Goal: Obtain resource: Download file/media

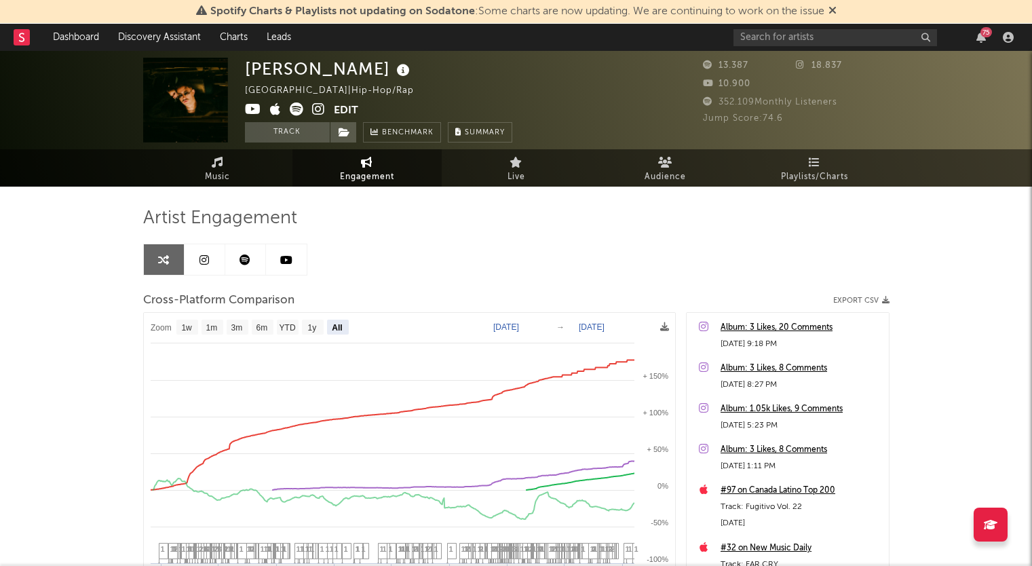
select select "All"
click at [286, 263] on icon at bounding box center [286, 259] width 12 height 11
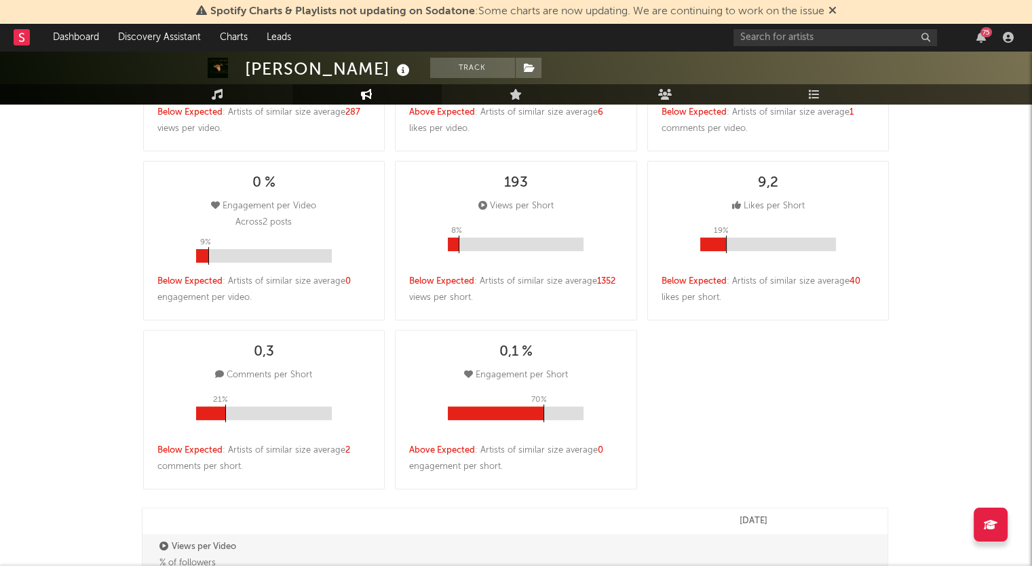
select select "6m"
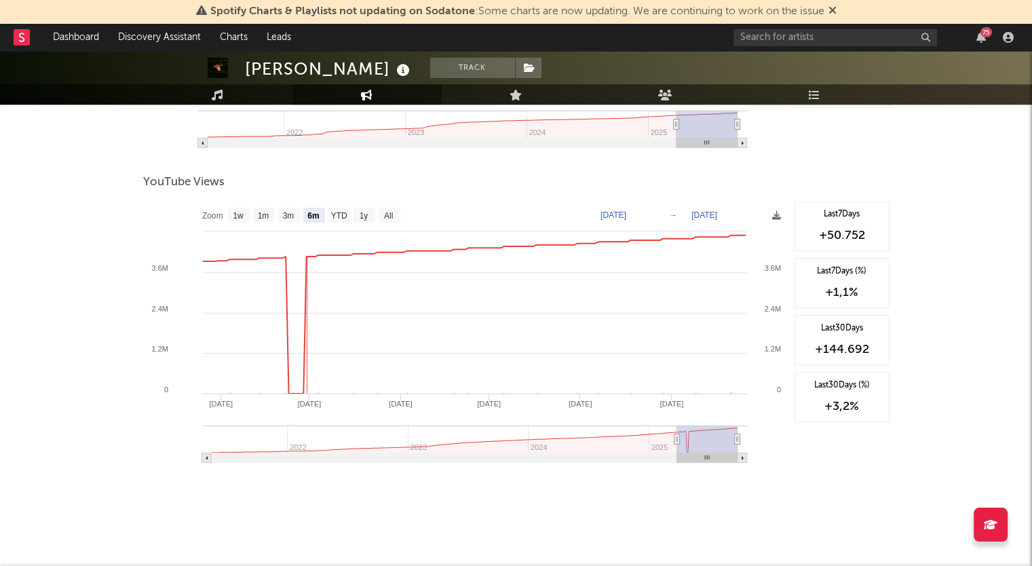
scroll to position [1375, 0]
click at [395, 214] on rect at bounding box center [390, 214] width 22 height 15
select select "All"
type input "[DATE]"
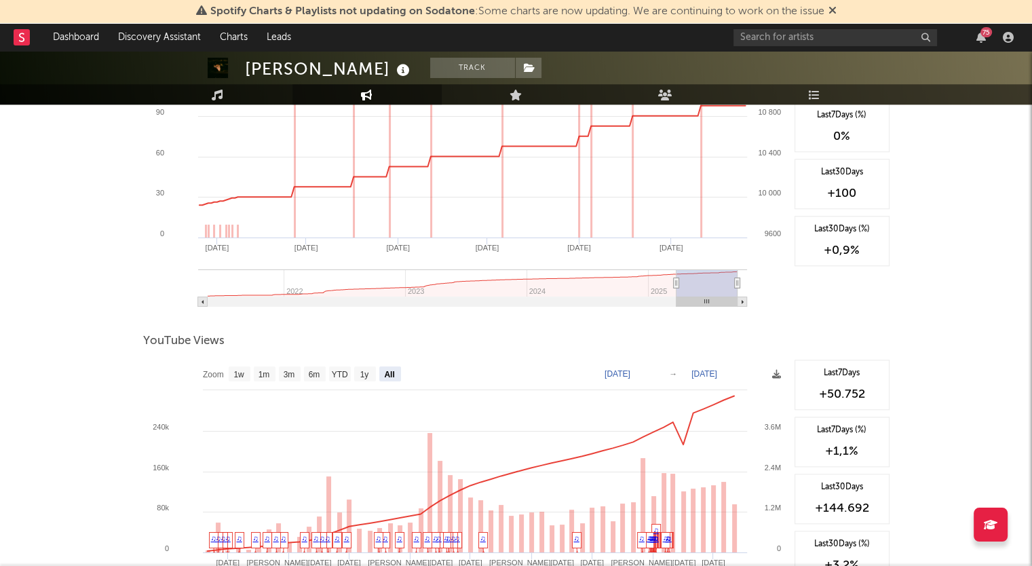
scroll to position [1239, 0]
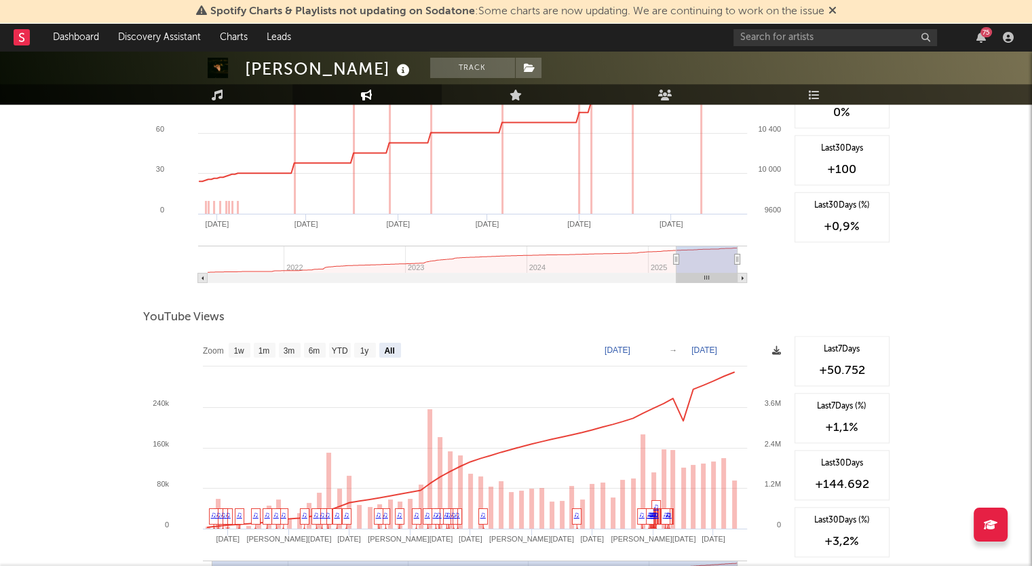
click at [776, 350] on icon at bounding box center [776, 350] width 9 height 9
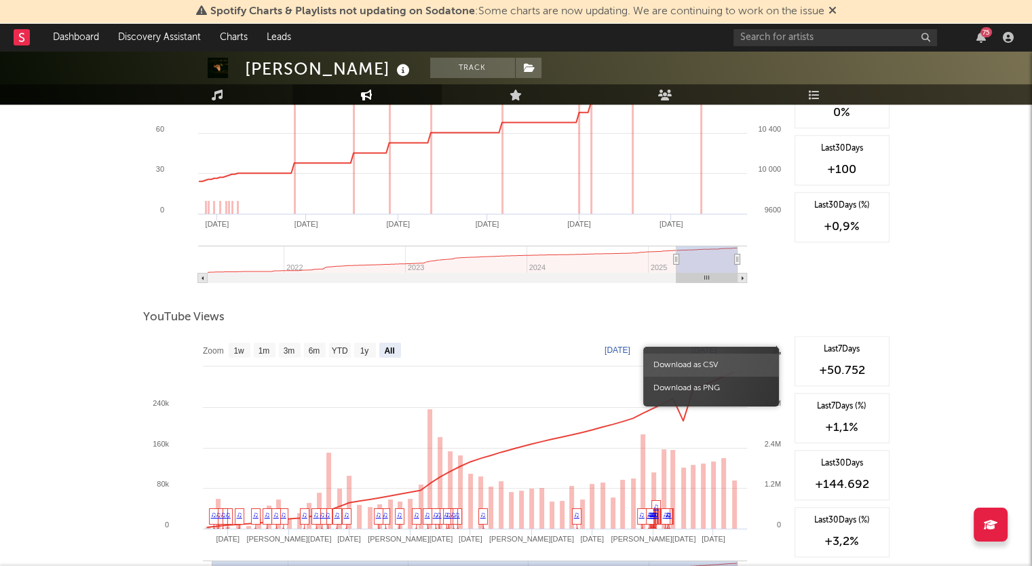
click at [730, 360] on span "Download as CSV" at bounding box center [711, 365] width 136 height 23
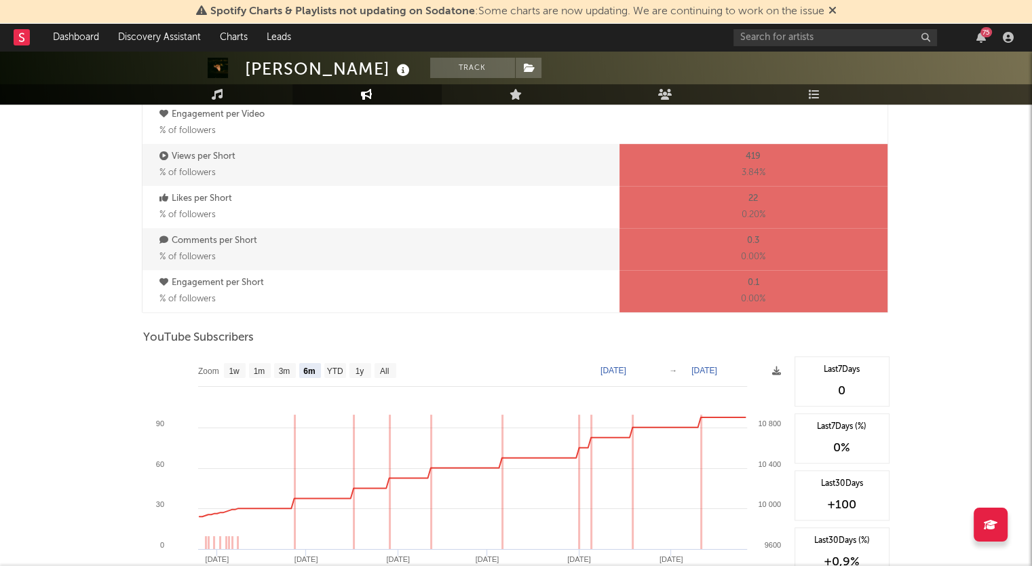
scroll to position [1036, 0]
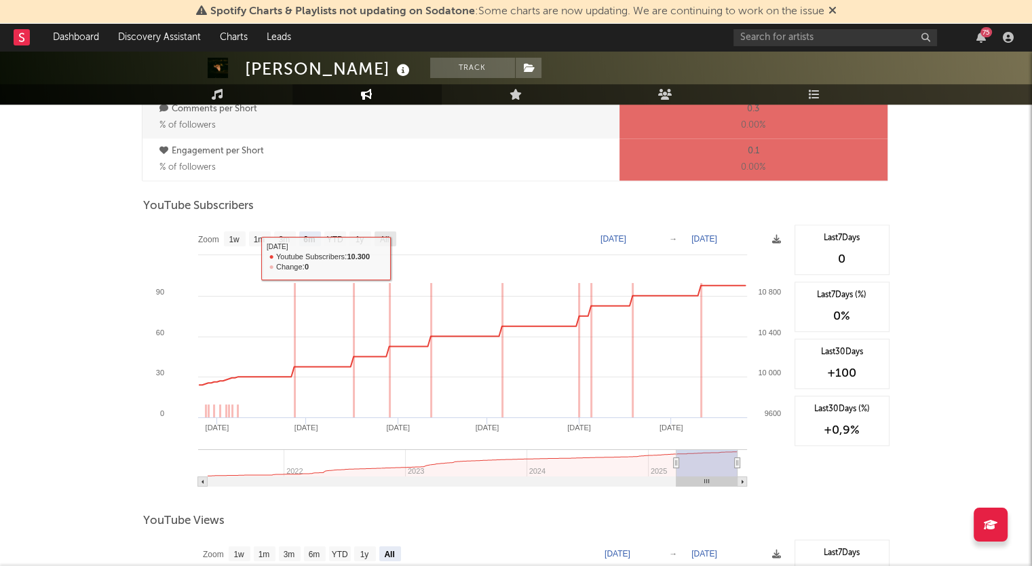
click at [388, 236] on text "All" at bounding box center [383, 240] width 9 height 10
select select "All"
type input "[DATE]"
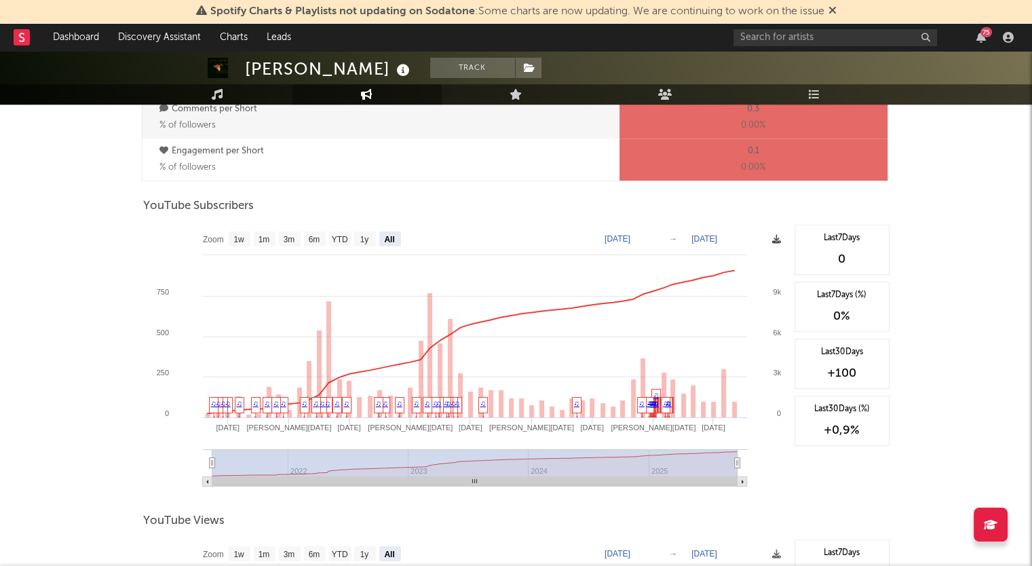
click at [776, 242] on icon at bounding box center [776, 239] width 9 height 9
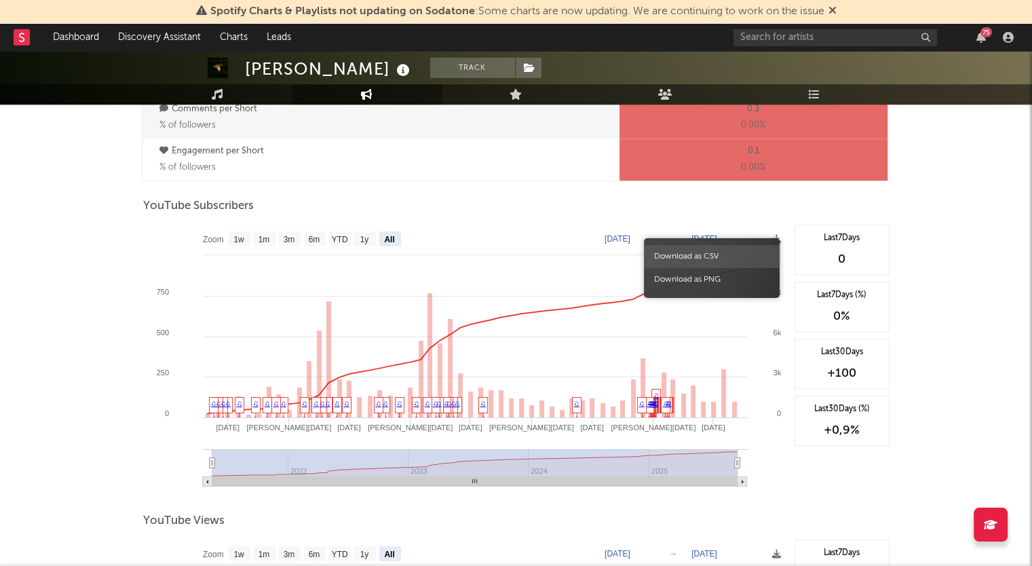
click at [730, 257] on span "Download as CSV" at bounding box center [712, 256] width 136 height 23
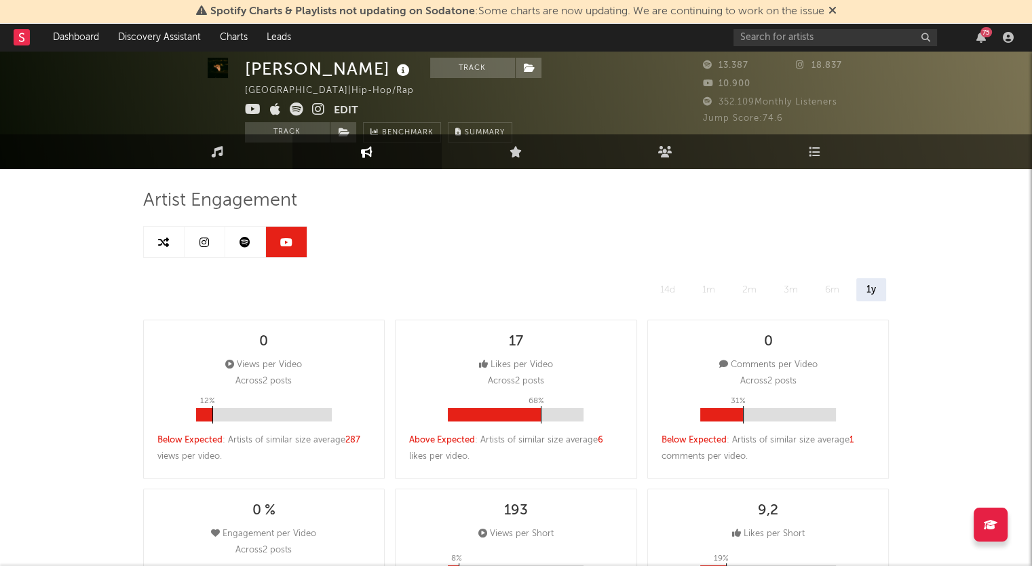
scroll to position [0, 0]
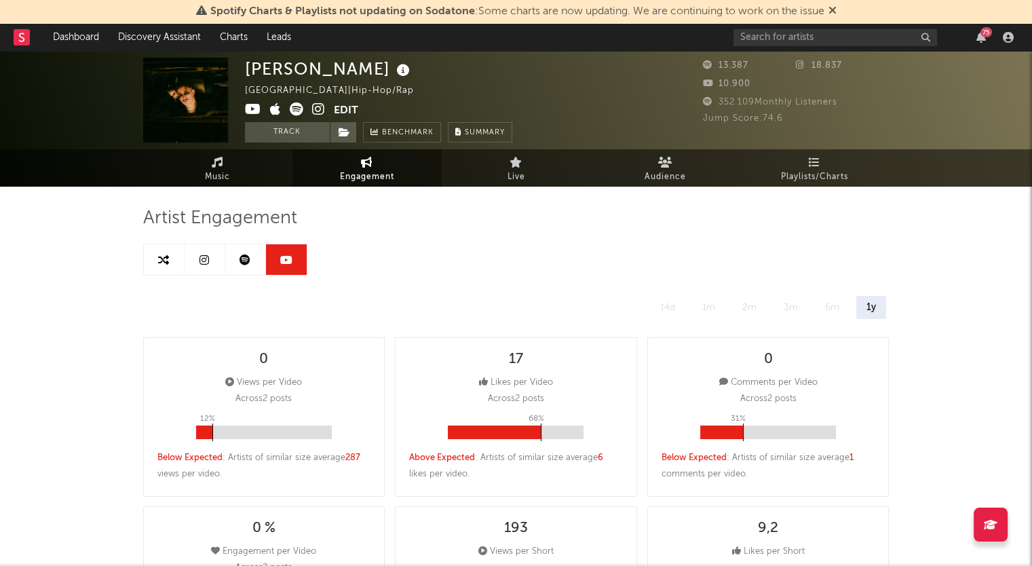
click at [195, 259] on link at bounding box center [205, 259] width 41 height 31
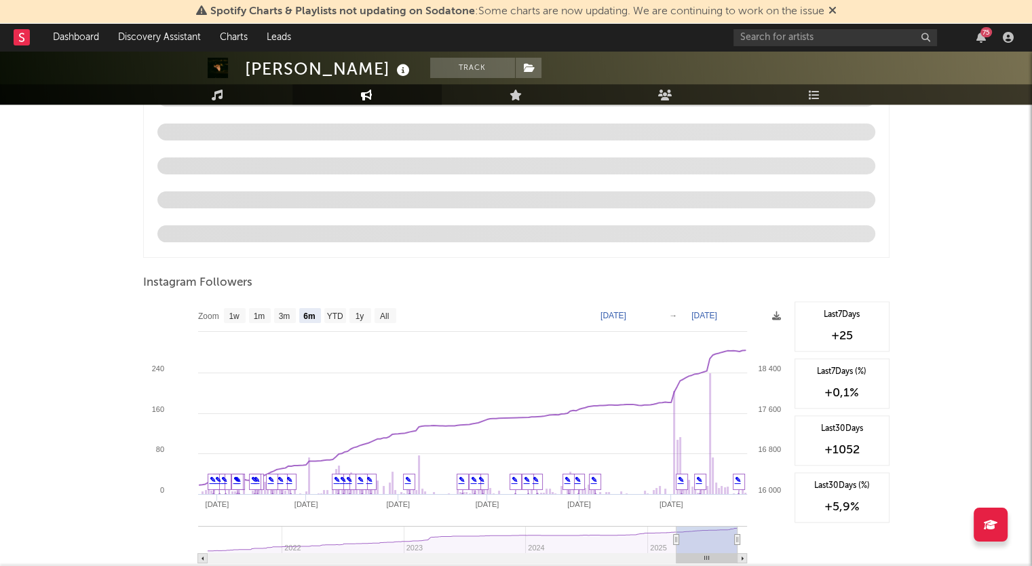
scroll to position [1458, 0]
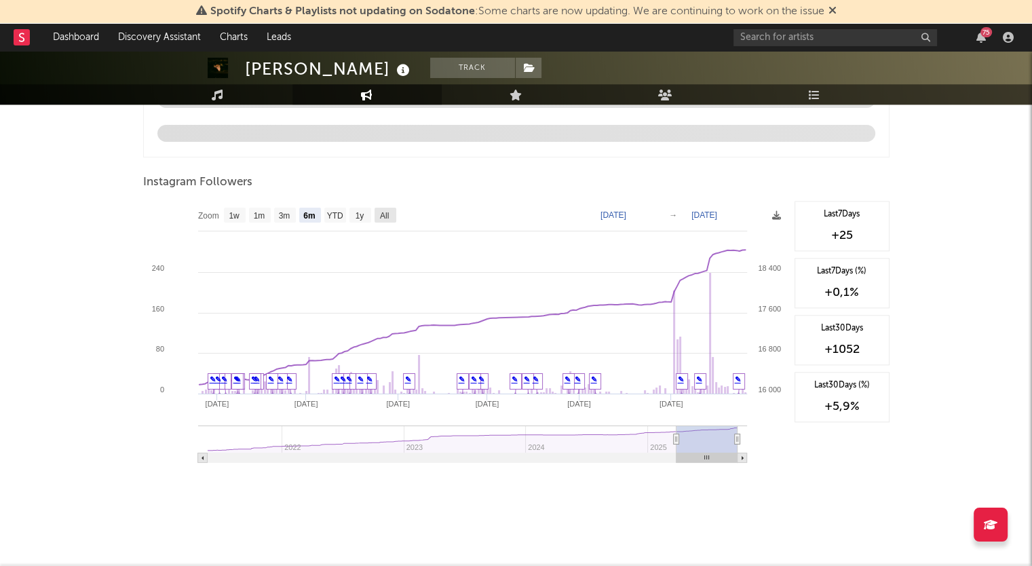
click at [383, 216] on text "All" at bounding box center [383, 216] width 9 height 10
select select "All"
type input "[DATE]"
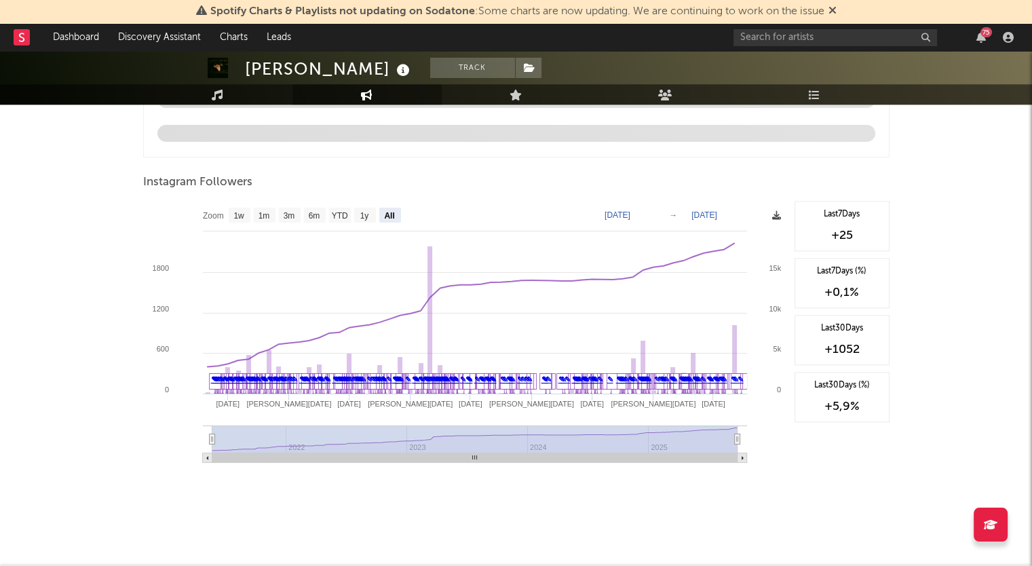
click at [772, 213] on icon at bounding box center [776, 215] width 9 height 9
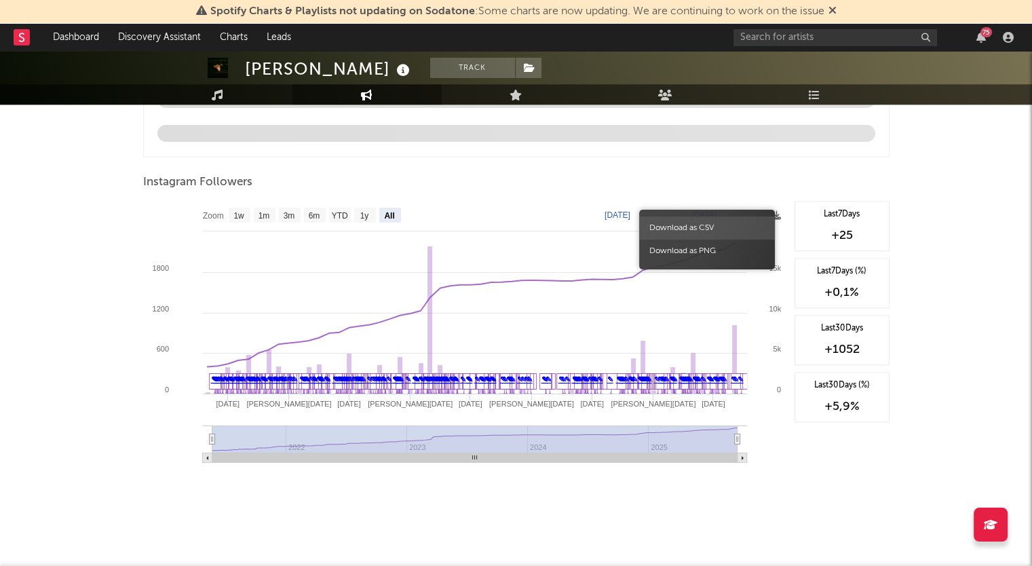
click at [702, 229] on span "Download as CSV" at bounding box center [707, 227] width 136 height 23
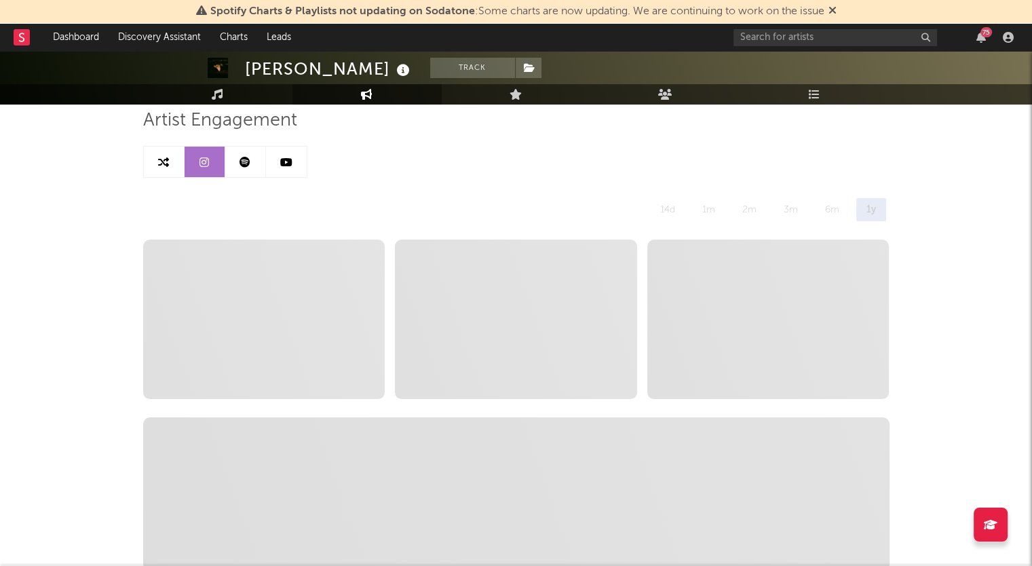
scroll to position [0, 0]
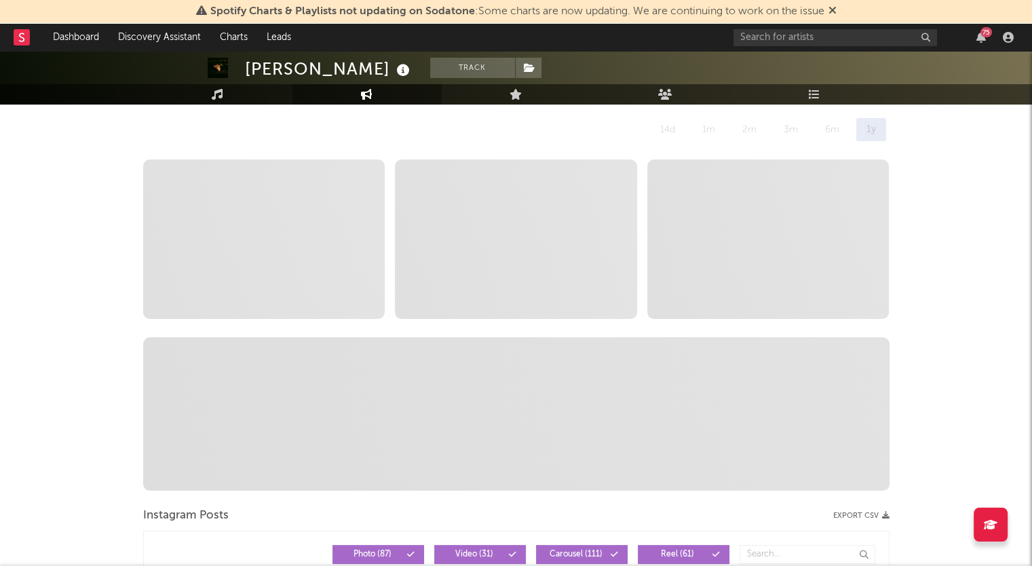
scroll to position [100, 0]
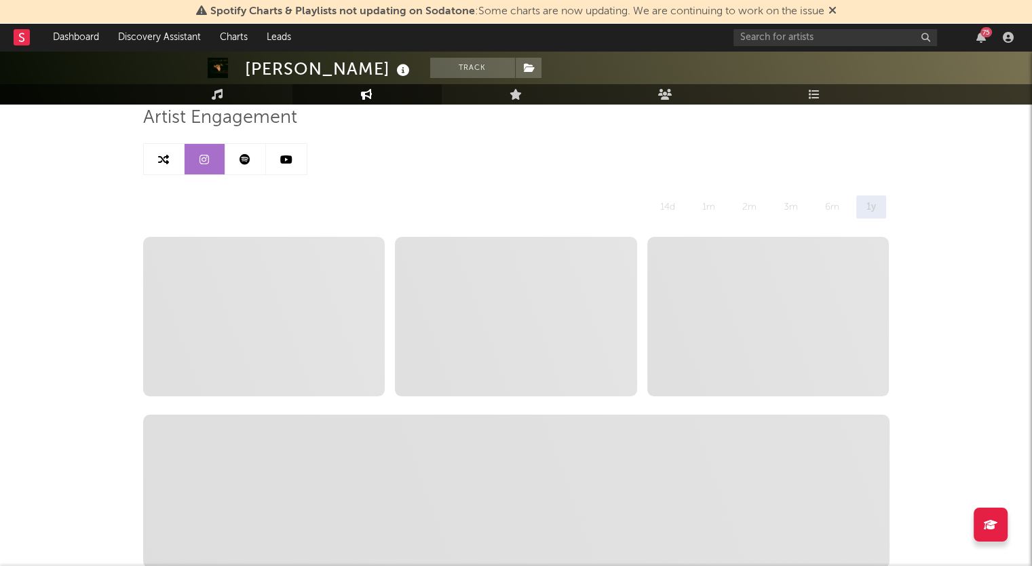
click at [285, 157] on icon at bounding box center [286, 159] width 12 height 11
select select "6m"
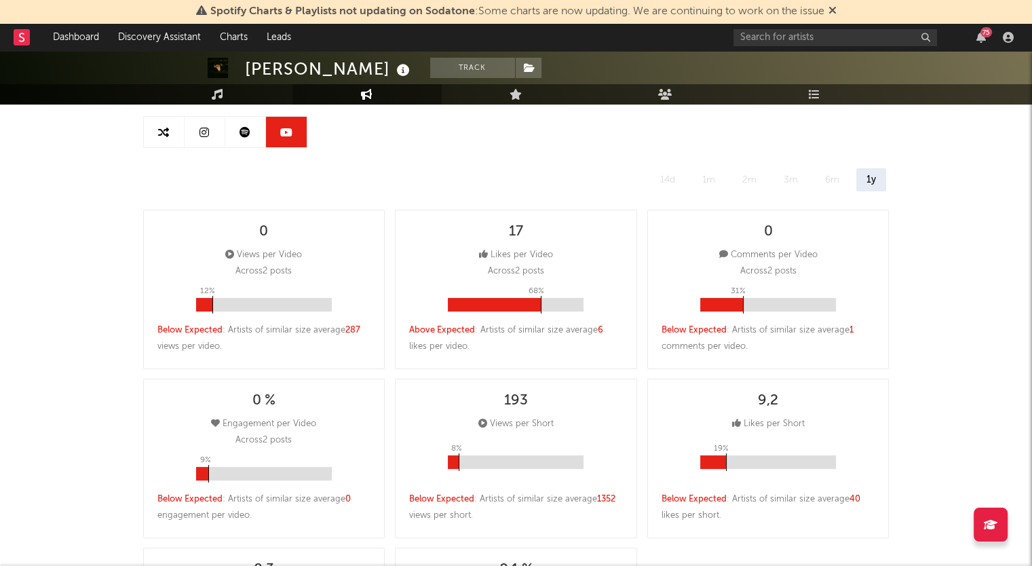
scroll to position [116, 0]
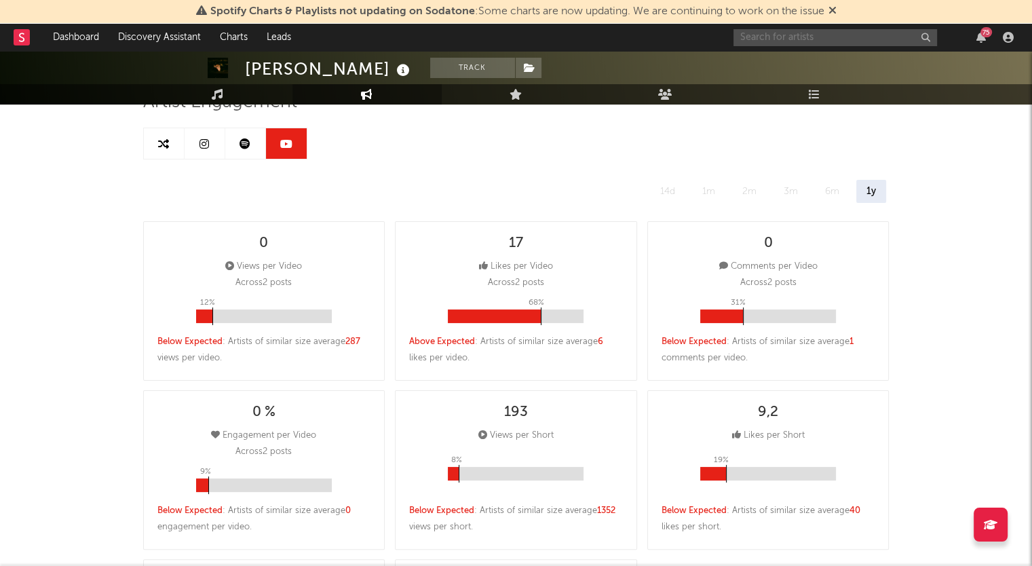
click at [847, 33] on input "text" at bounding box center [836, 37] width 204 height 17
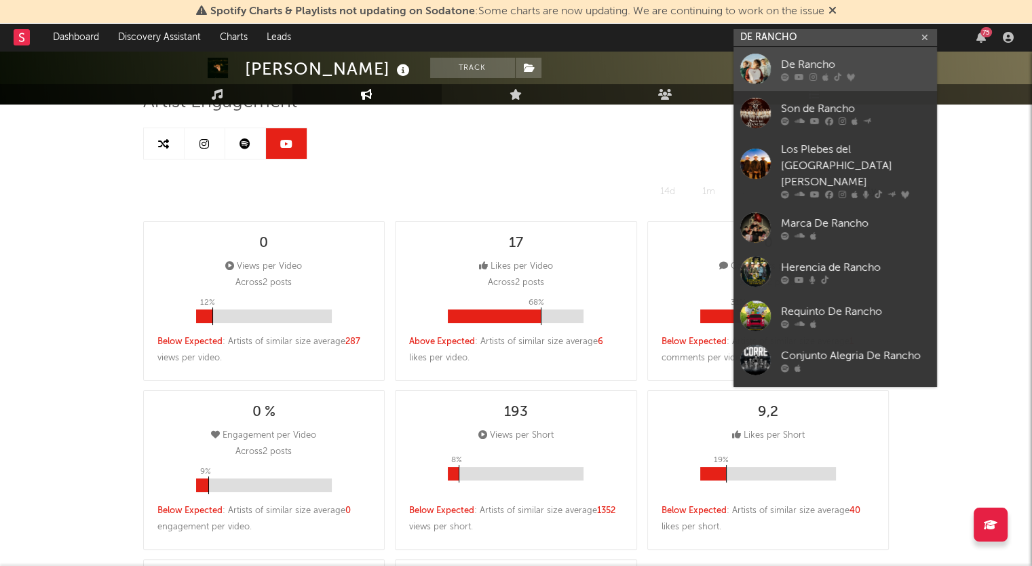
type input "DE RANCHO"
click at [797, 67] on div "De Rancho" at bounding box center [855, 64] width 149 height 16
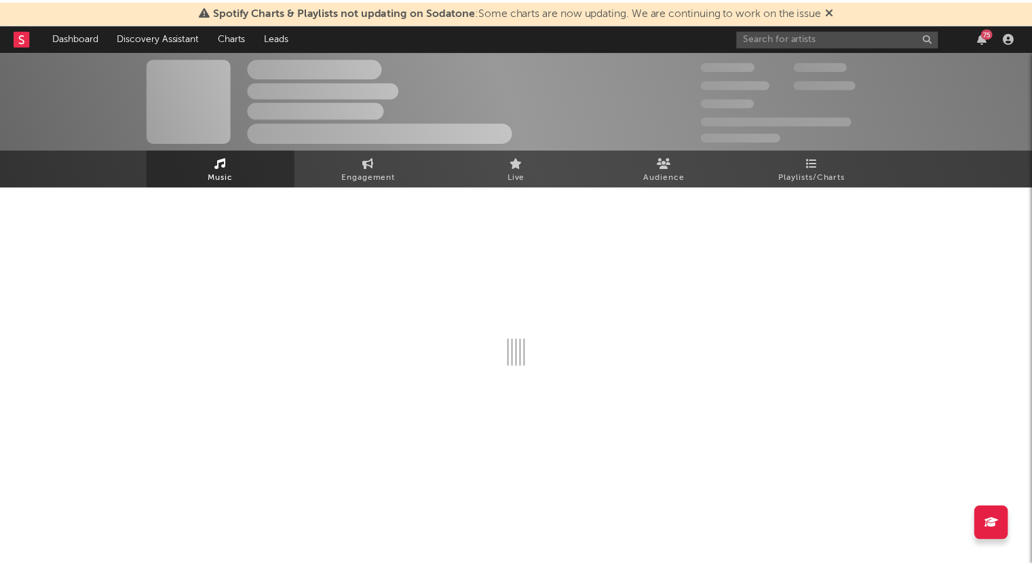
select select "6m"
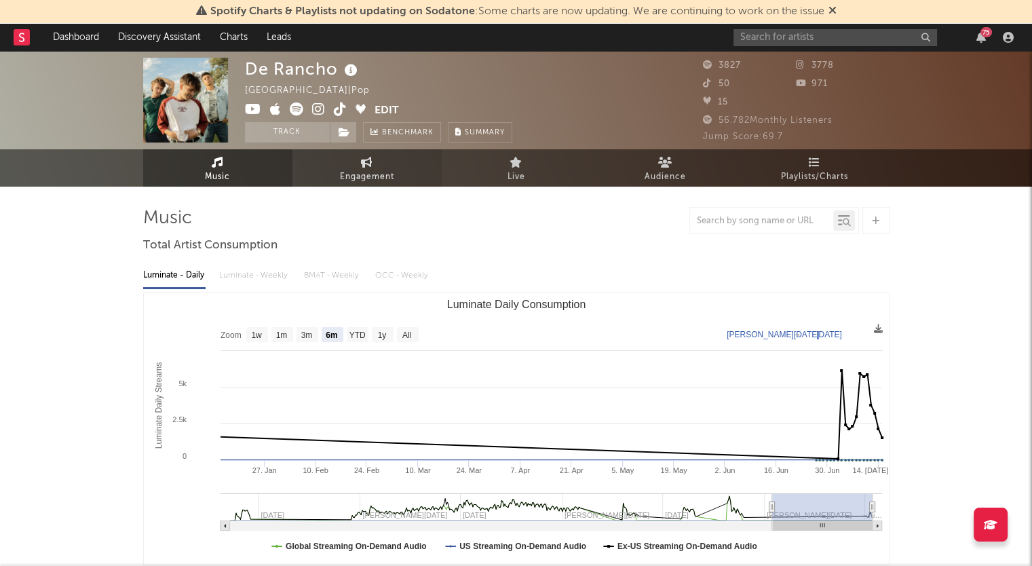
click at [379, 169] on span "Engagement" at bounding box center [367, 177] width 54 height 16
select select "1w"
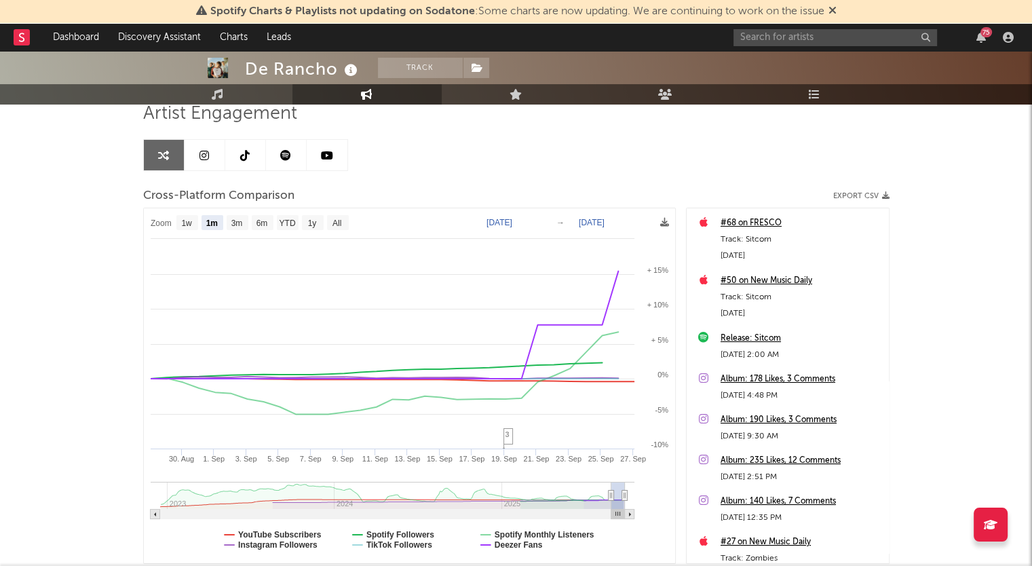
scroll to position [136, 0]
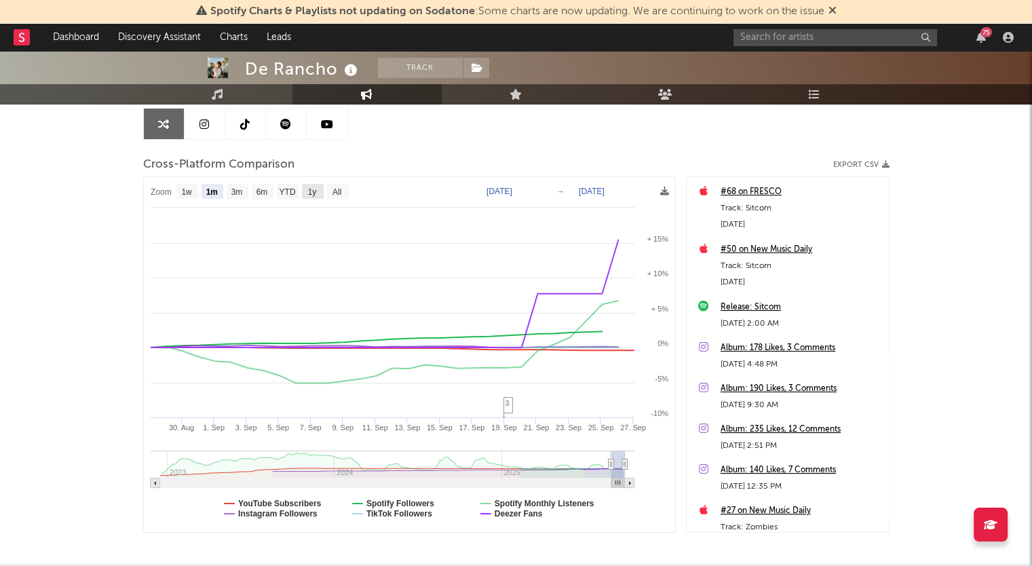
click at [307, 192] on text "1y" at bounding box center [311, 192] width 9 height 10
select select "1y"
type input "[DATE]"
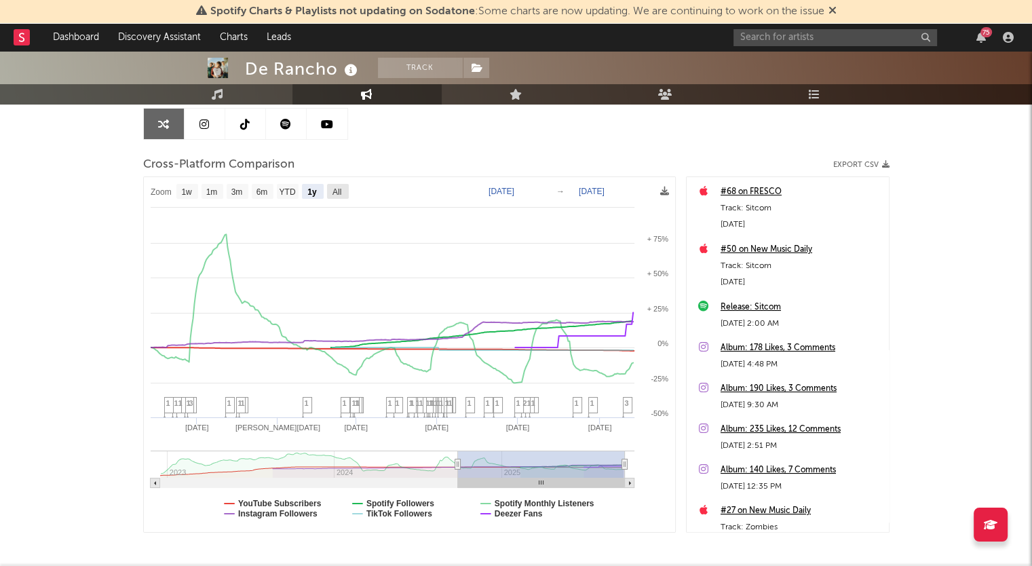
click at [334, 193] on text "All" at bounding box center [336, 192] width 9 height 10
select select "All"
type input "[DATE]"
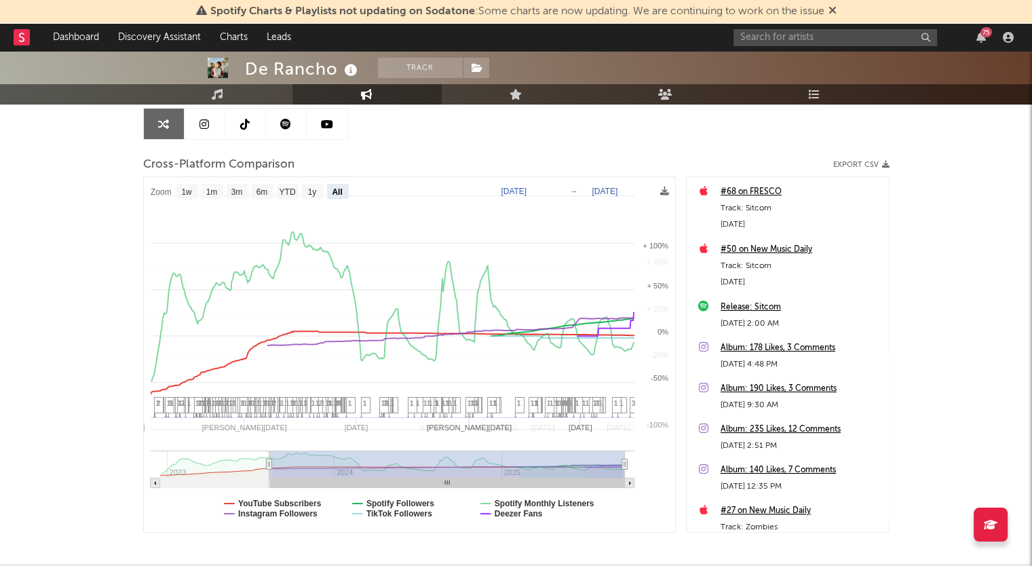
select select "All"
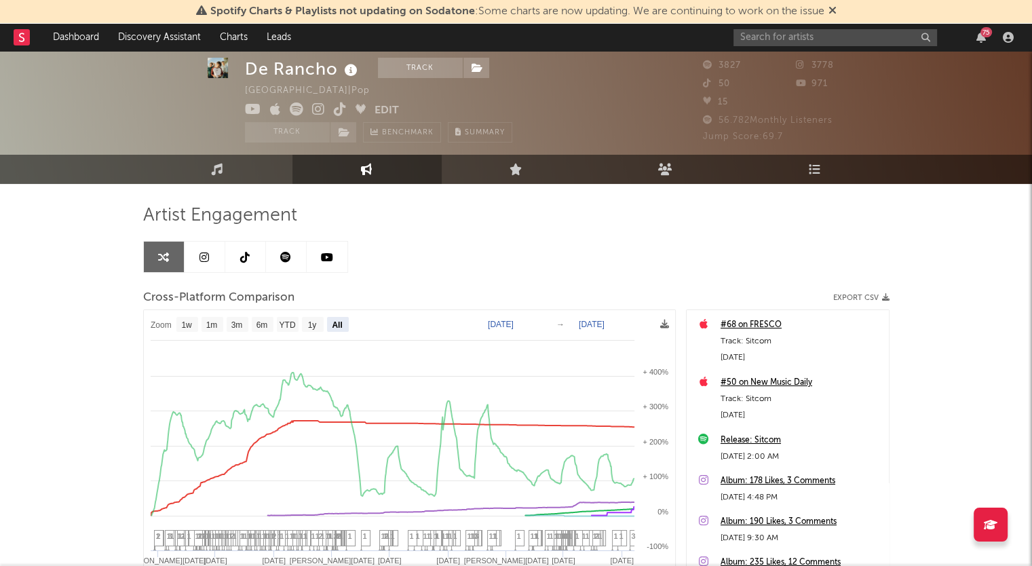
scroll to position [0, 0]
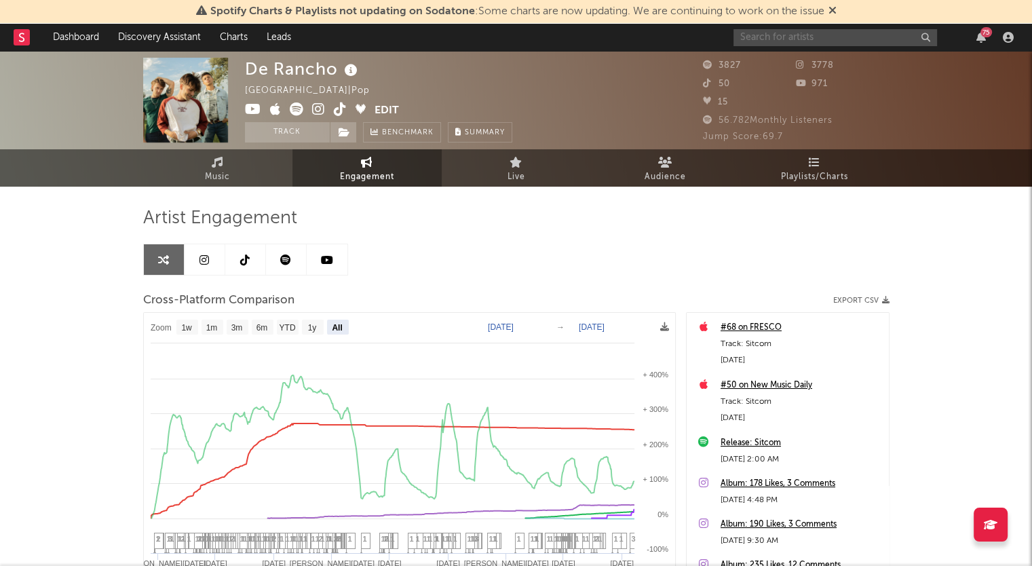
click at [761, 37] on input "text" at bounding box center [836, 37] width 204 height 17
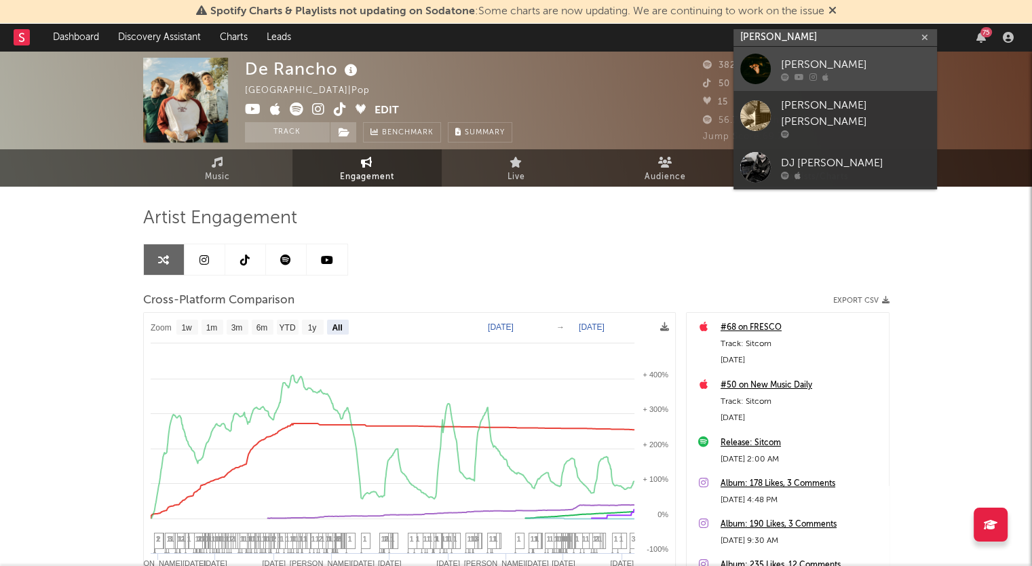
type input "[PERSON_NAME]"
click at [806, 60] on div "[PERSON_NAME]" at bounding box center [855, 64] width 149 height 16
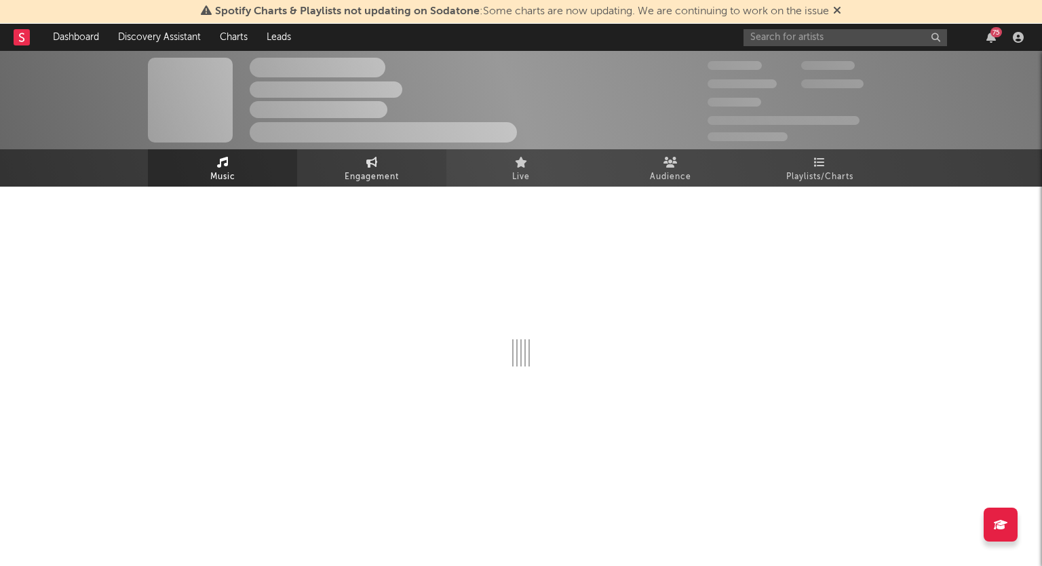
click at [366, 162] on icon at bounding box center [372, 162] width 12 height 11
select select "1w"
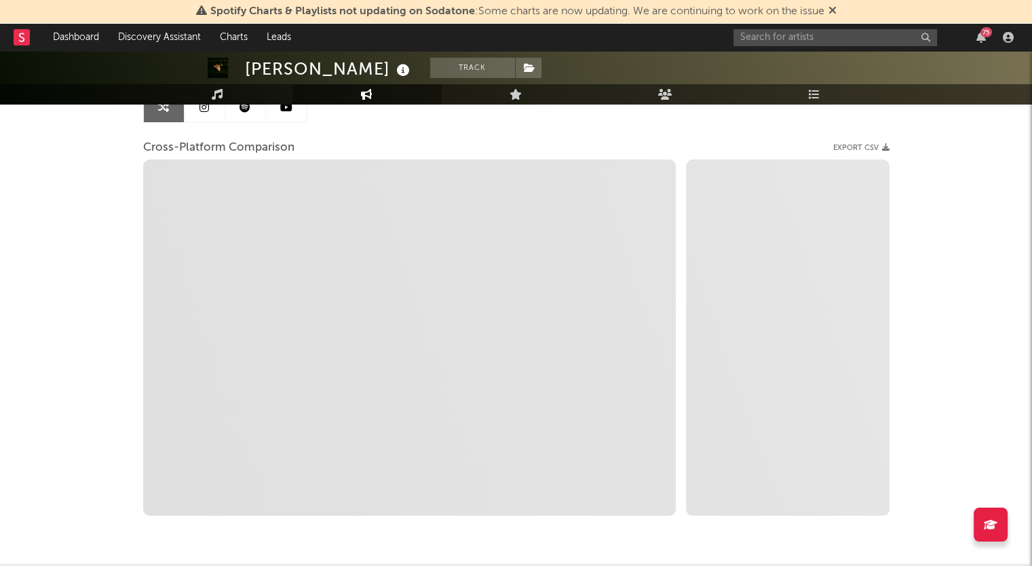
scroll to position [130, 0]
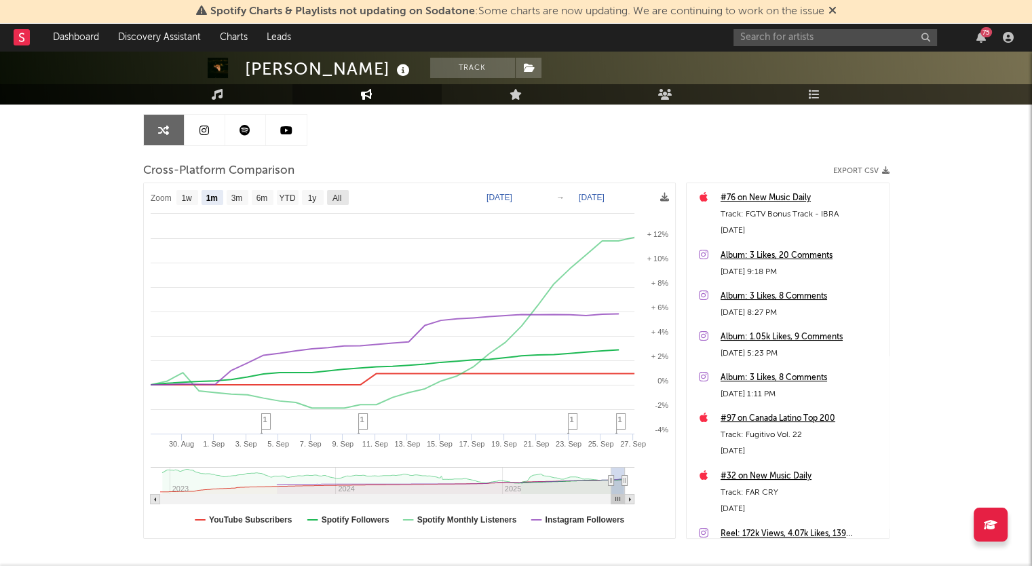
click at [341, 193] on text "All" at bounding box center [336, 198] width 9 height 10
select select "All"
type input "[DATE]"
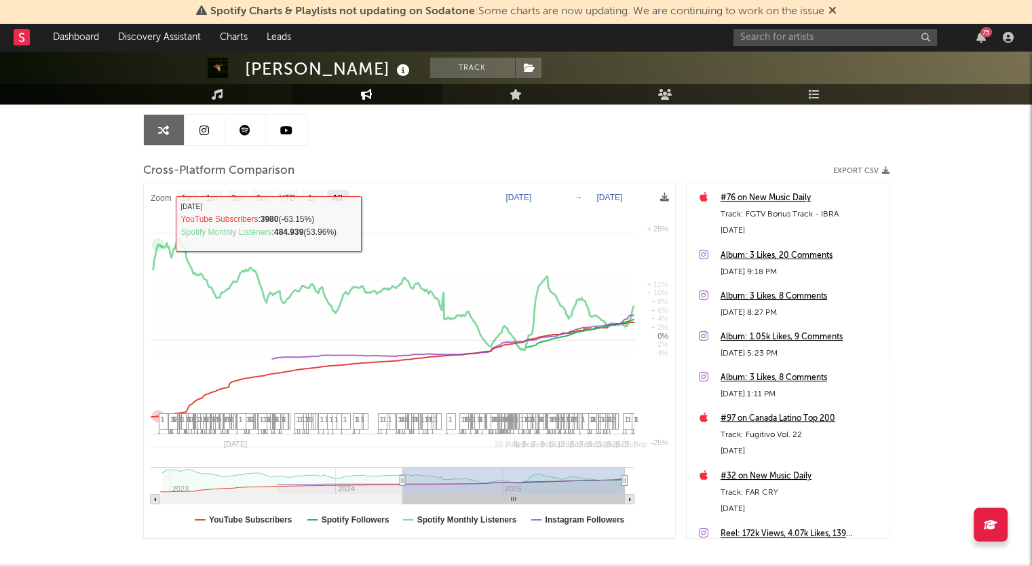
click at [3, 244] on div "[PERSON_NAME] Track [GEOGRAPHIC_DATA] | Hip-Hop/Rap Edit Track Benchmark Summar…" at bounding box center [516, 277] width 1032 height 713
select select "All"
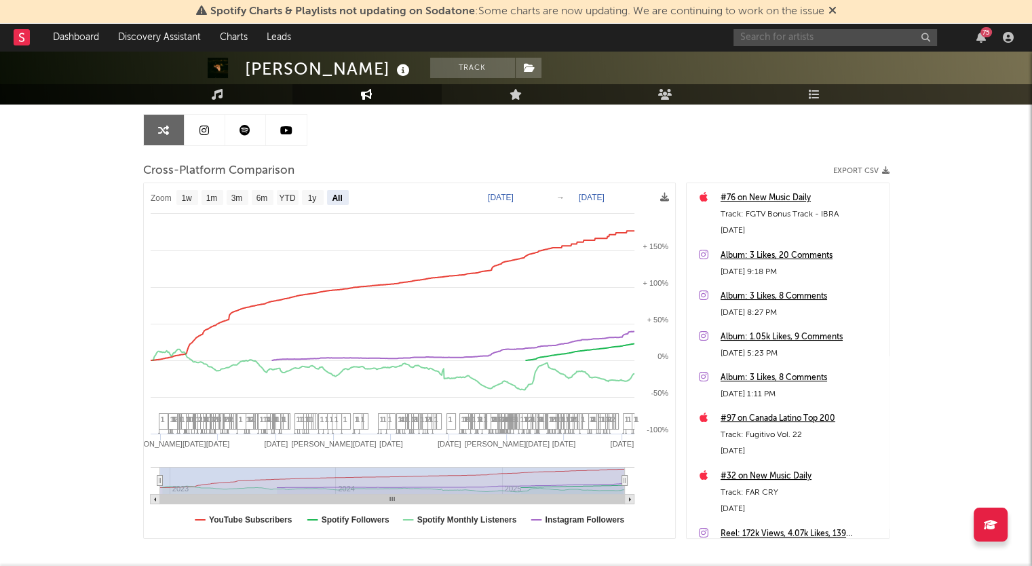
click at [787, 41] on input "text" at bounding box center [836, 37] width 204 height 17
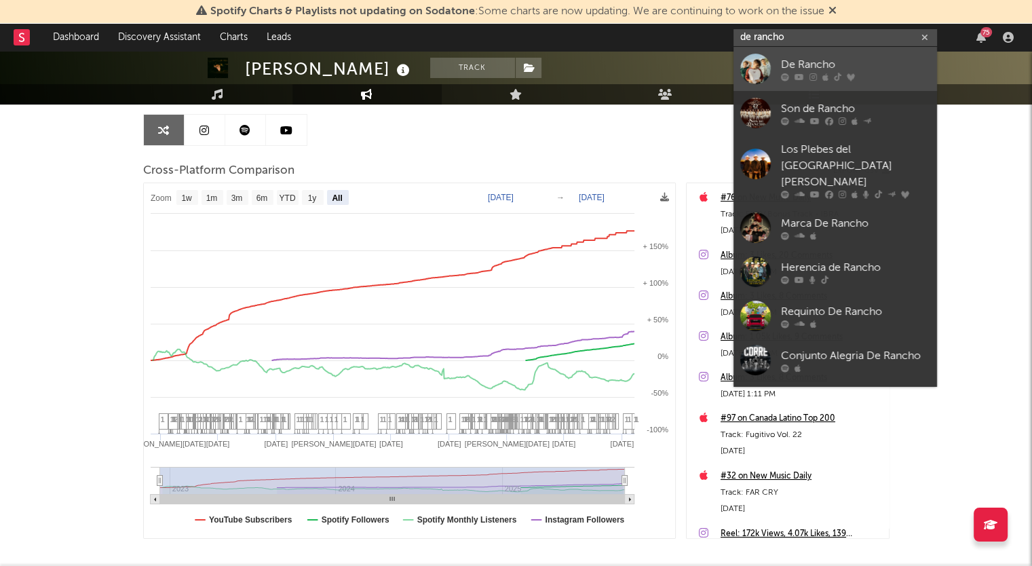
type input "de rancho"
click at [831, 60] on div "De Rancho" at bounding box center [855, 64] width 149 height 16
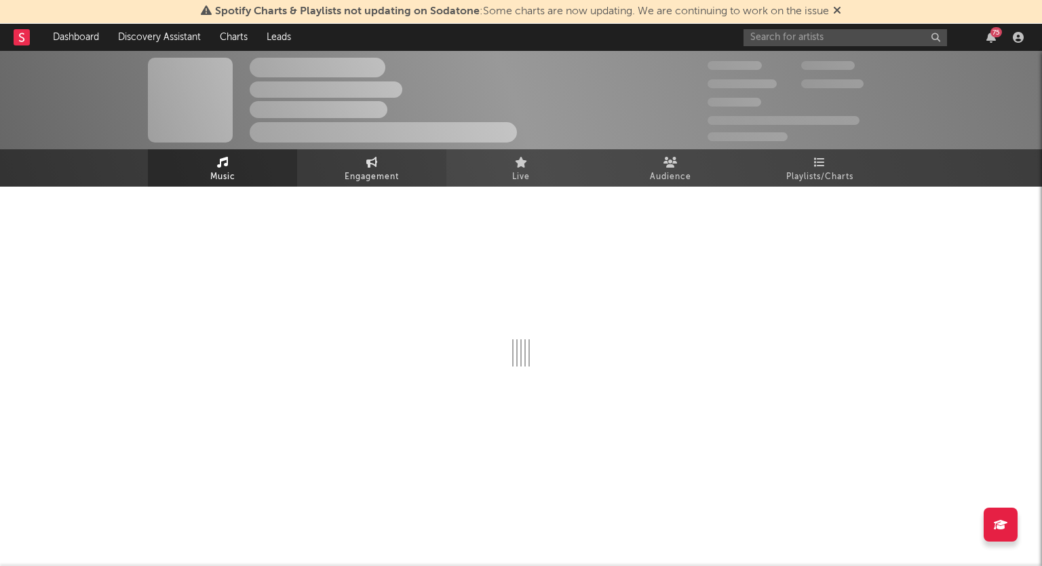
click at [393, 173] on span "Engagement" at bounding box center [372, 177] width 54 height 16
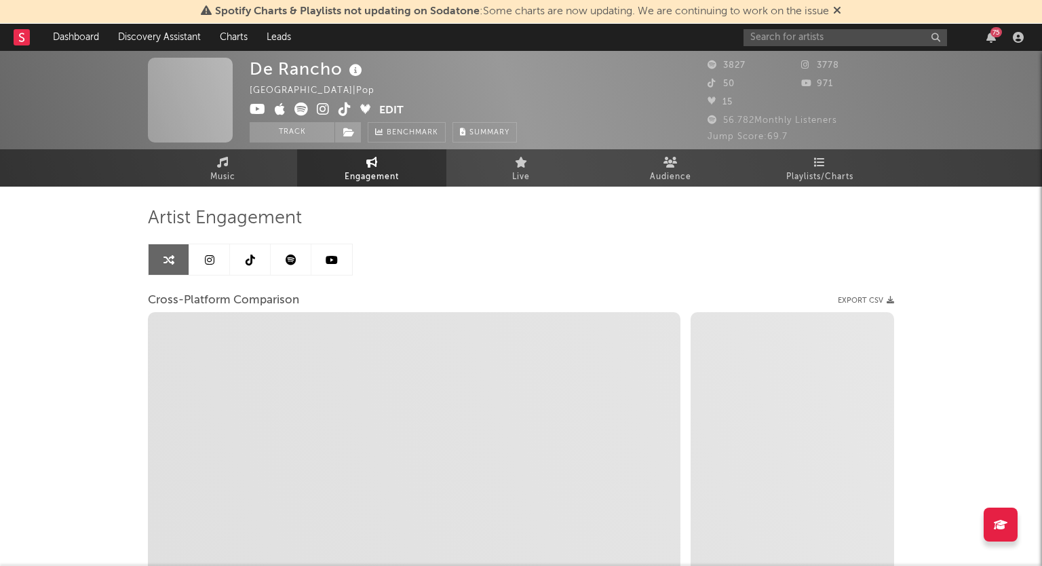
select select "1w"
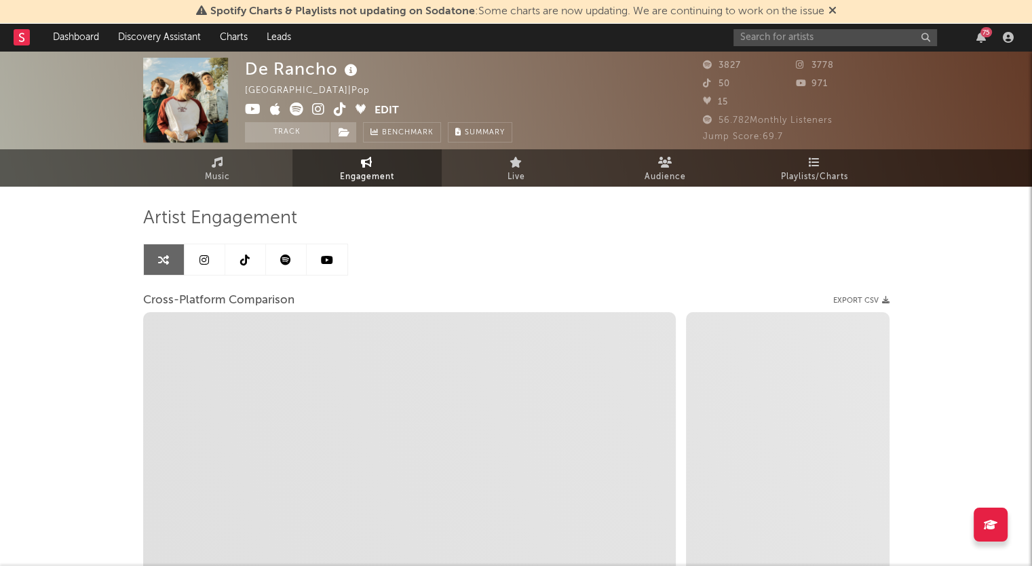
click at [212, 261] on link at bounding box center [205, 259] width 41 height 31
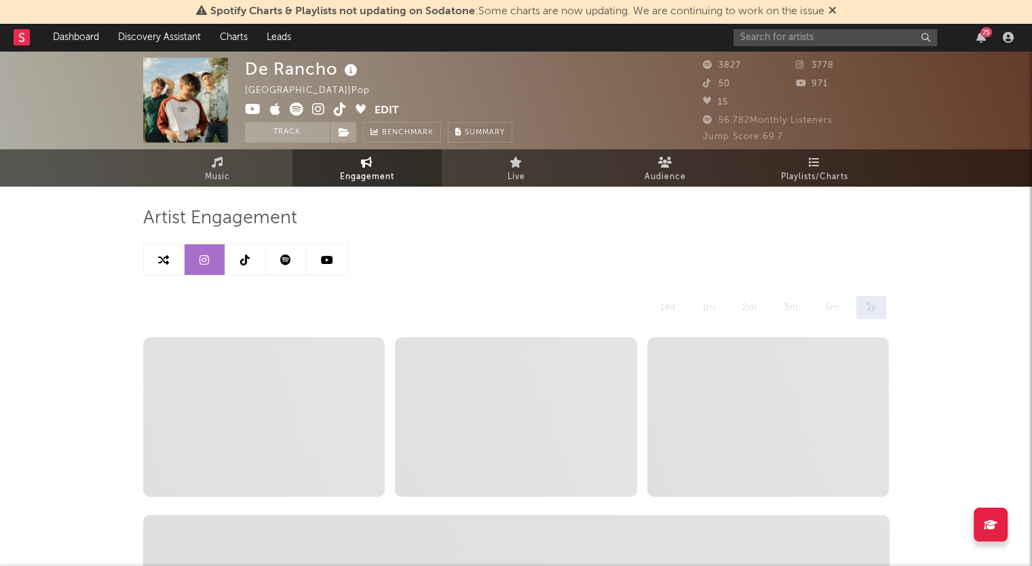
select select "6m"
click at [323, 256] on icon at bounding box center [327, 259] width 12 height 11
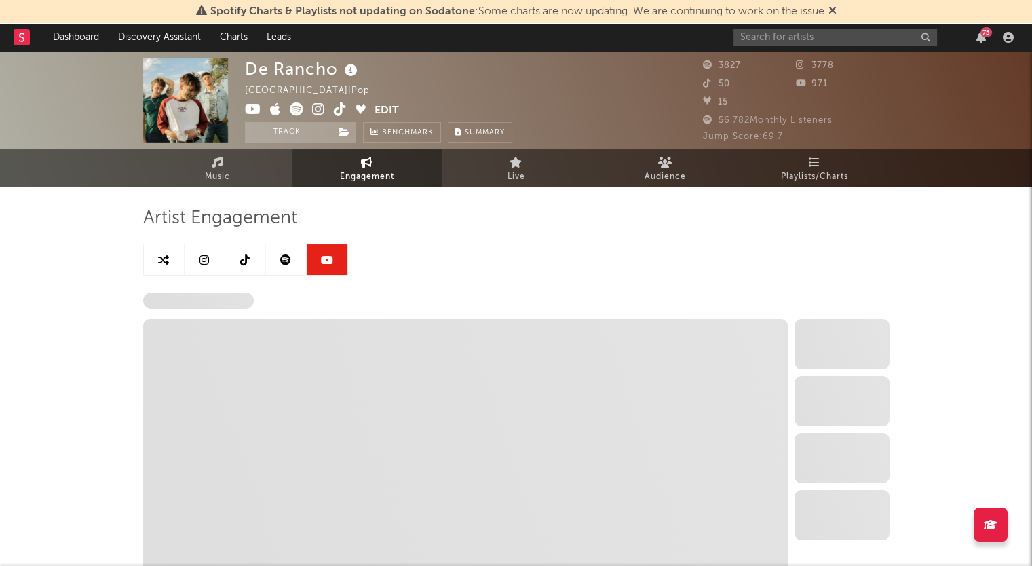
select select "6m"
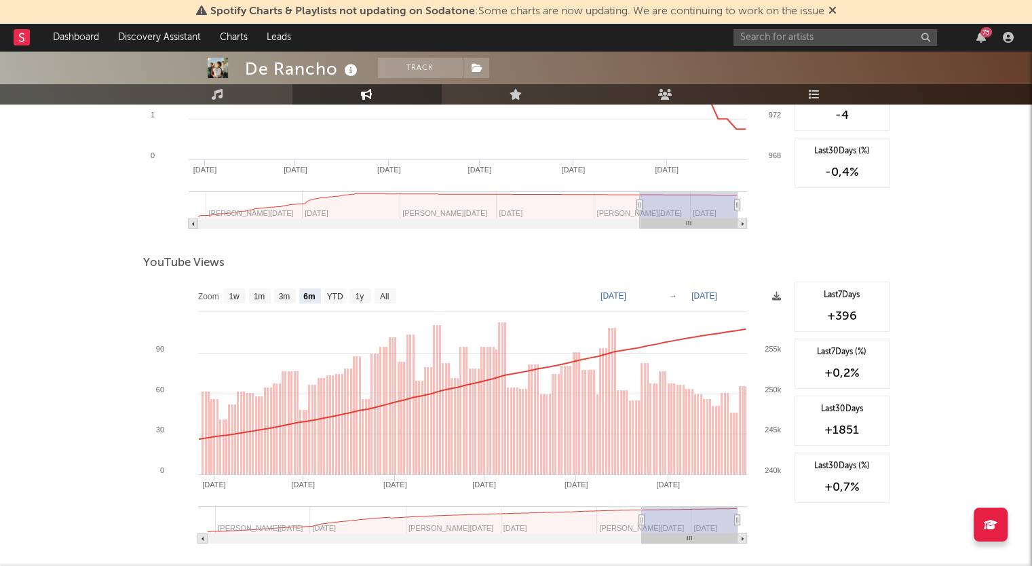
scroll to position [434, 0]
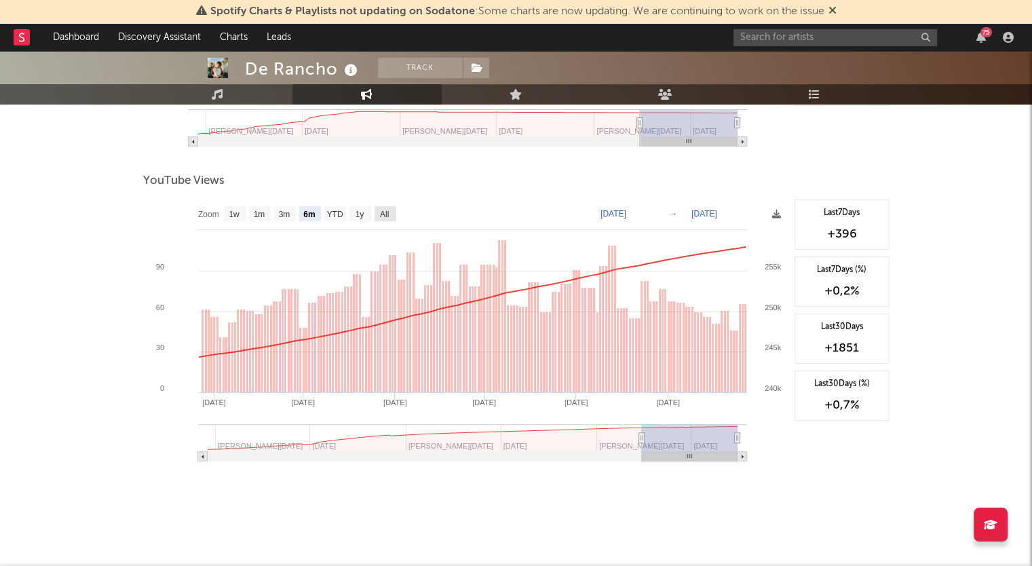
click at [388, 211] on text "All" at bounding box center [383, 215] width 9 height 10
select select "All"
type input "[DATE]"
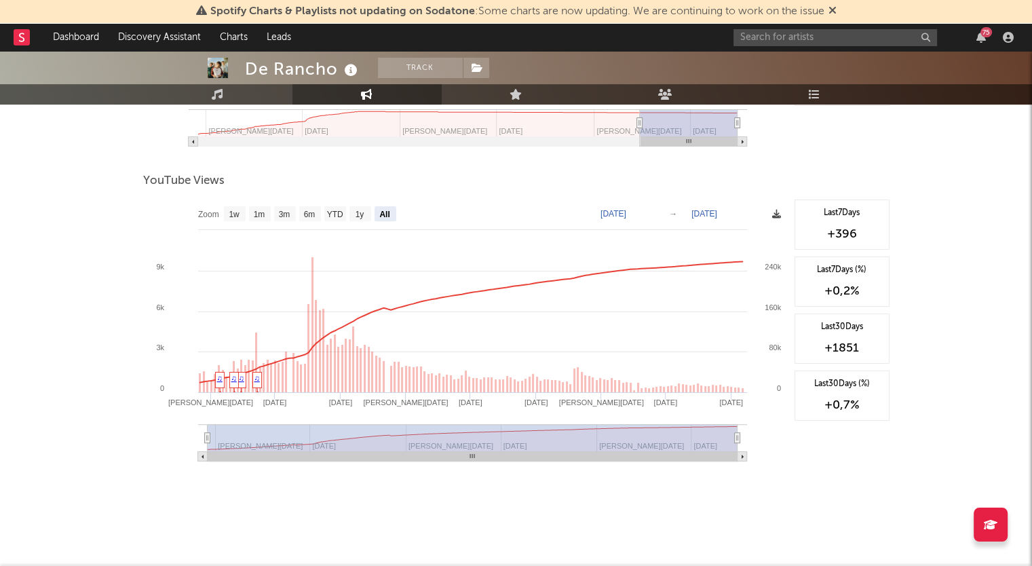
click at [776, 211] on icon at bounding box center [776, 214] width 9 height 9
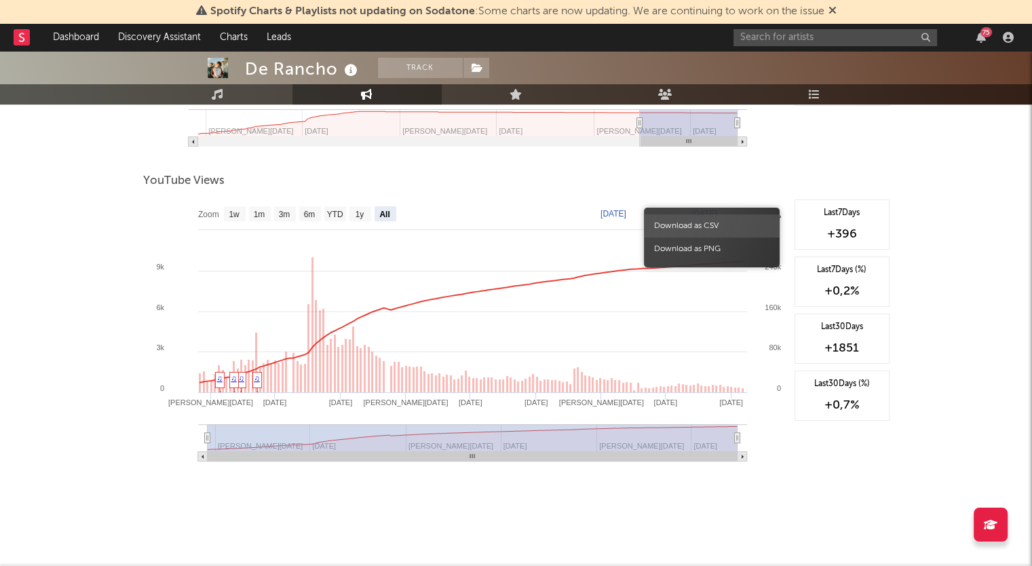
click at [729, 221] on span "Download as CSV" at bounding box center [712, 225] width 136 height 23
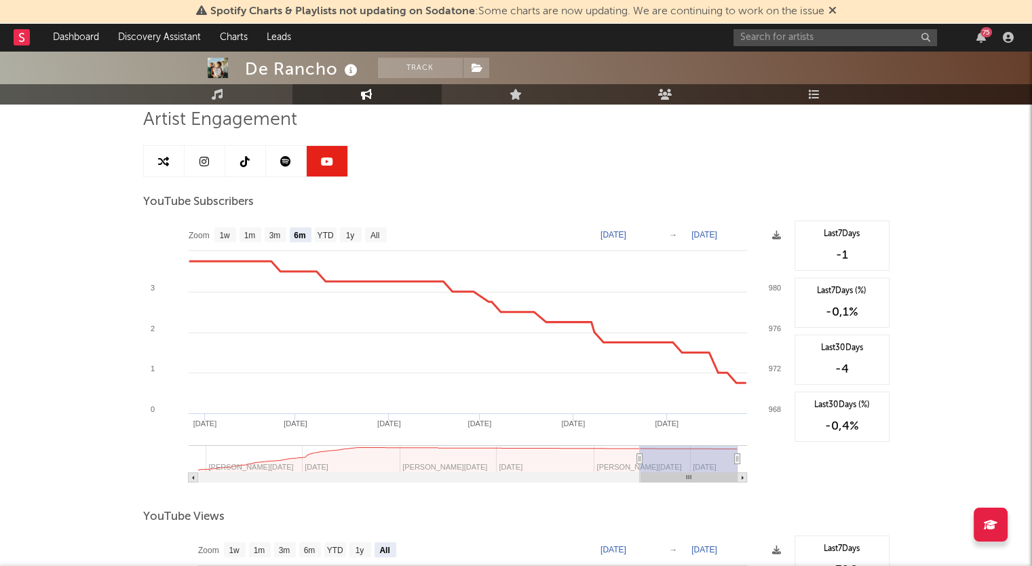
scroll to position [27, 0]
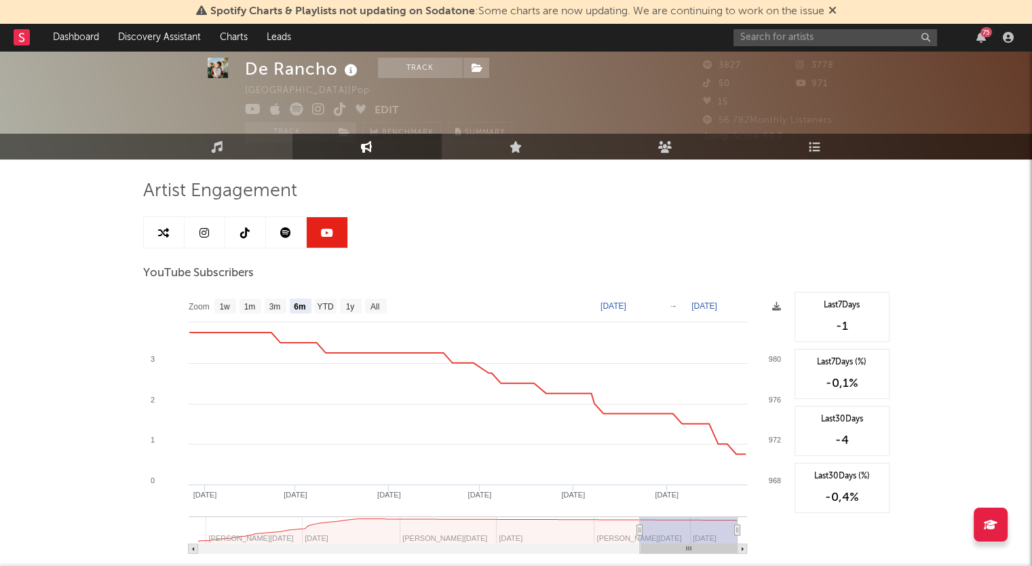
click at [375, 302] on text "All" at bounding box center [374, 307] width 9 height 10
select select "All"
type input "[DATE]"
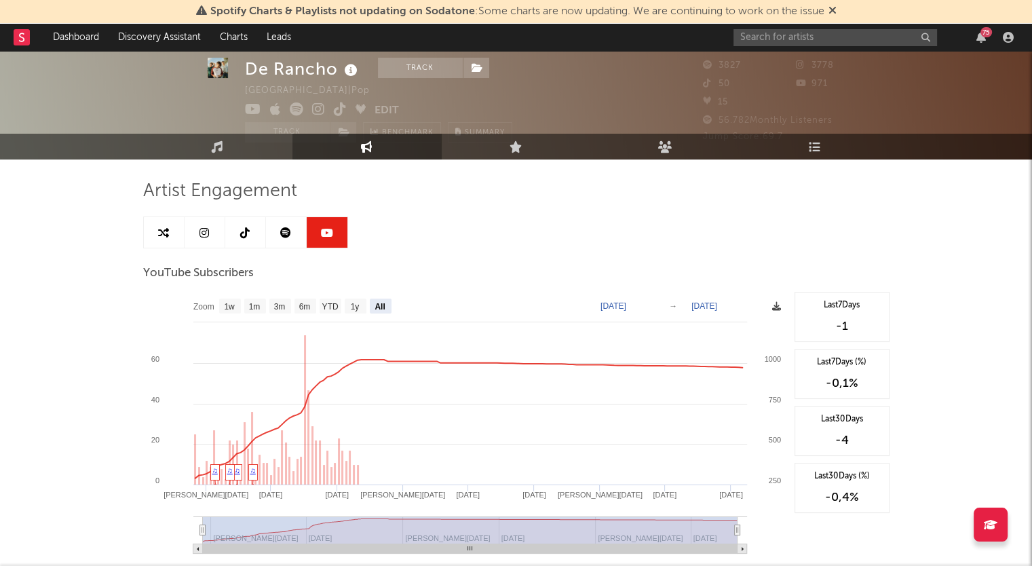
click at [777, 307] on icon at bounding box center [776, 306] width 9 height 9
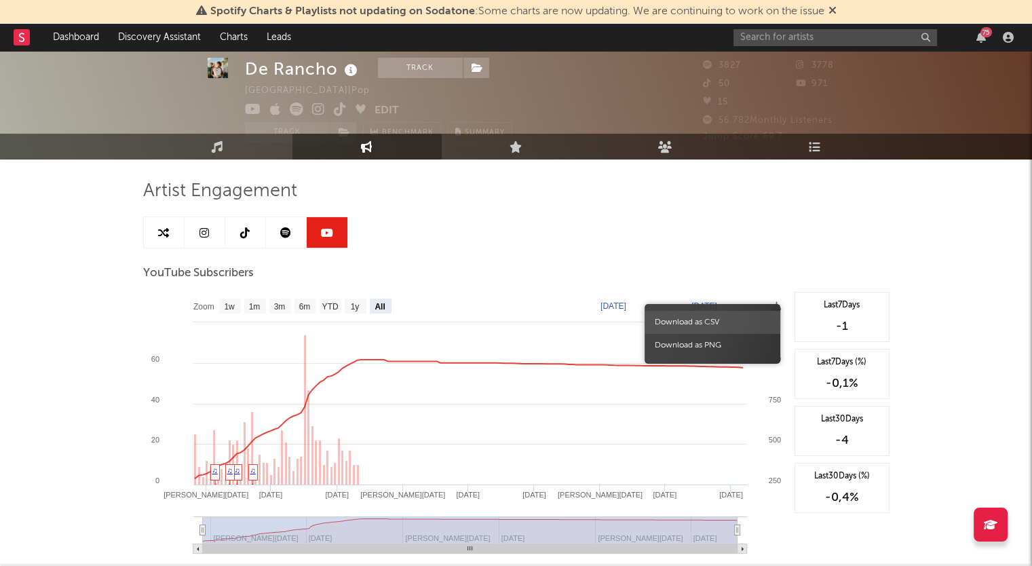
click at [729, 321] on span "Download as CSV" at bounding box center [713, 322] width 136 height 23
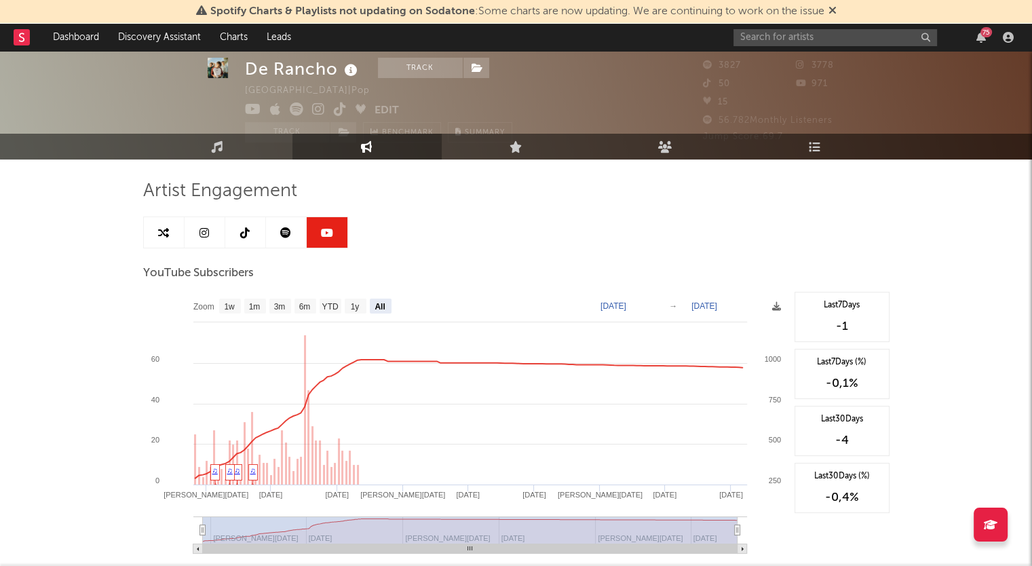
click at [206, 231] on icon at bounding box center [205, 232] width 10 height 11
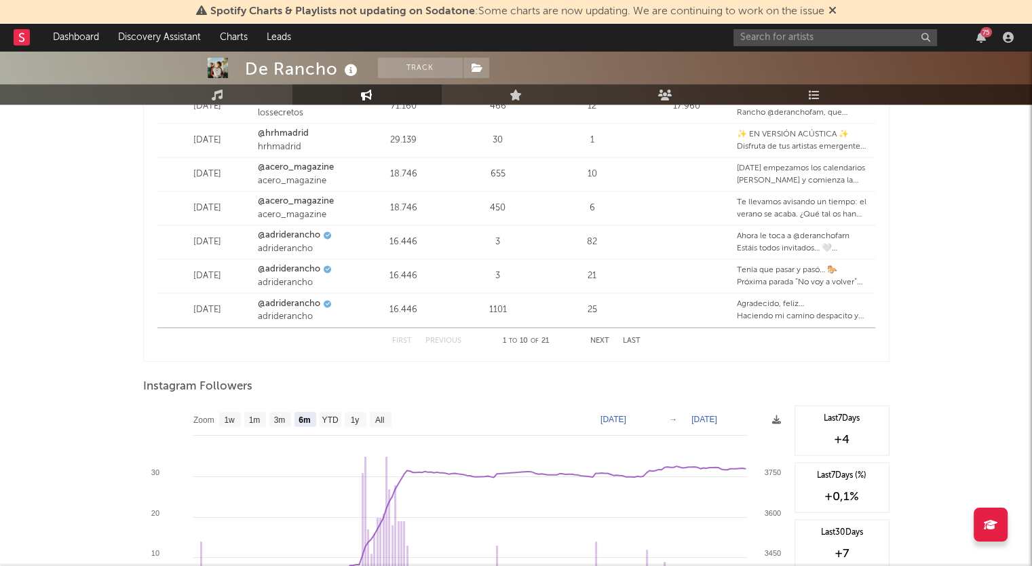
scroll to position [2033, 0]
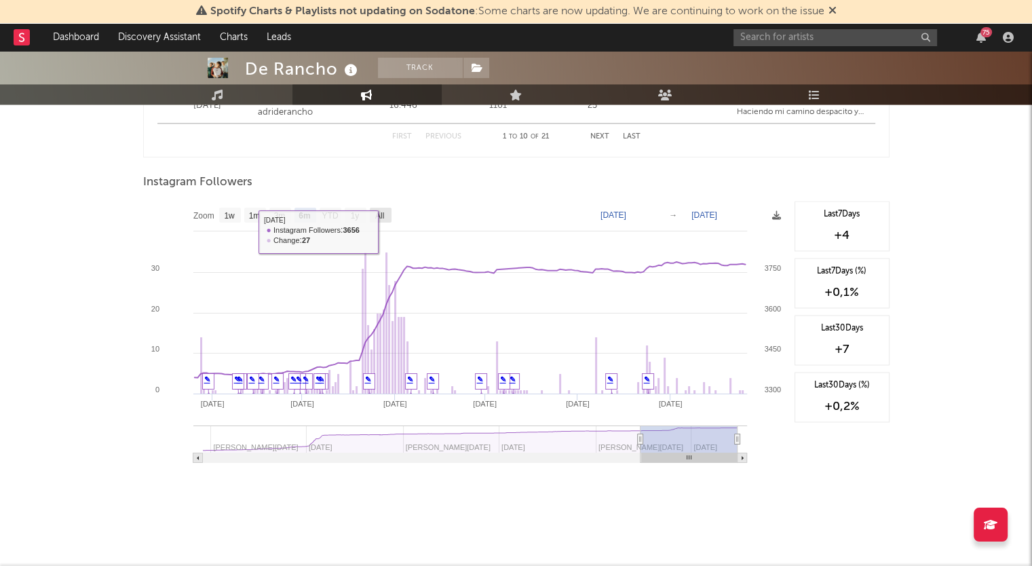
click at [379, 211] on text "All" at bounding box center [379, 216] width 9 height 10
select select "All"
type input "[DATE]"
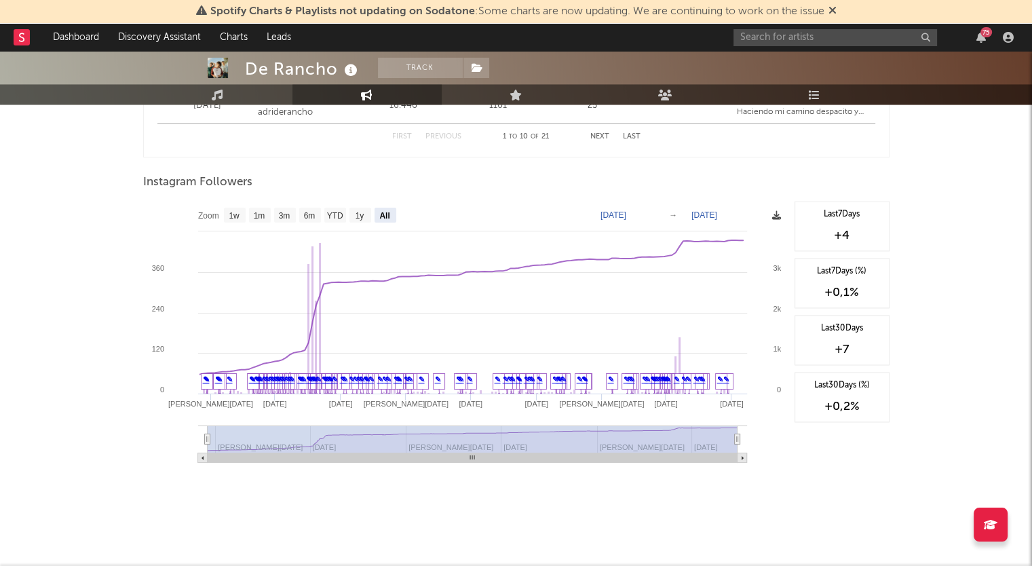
click at [773, 214] on icon at bounding box center [776, 215] width 9 height 9
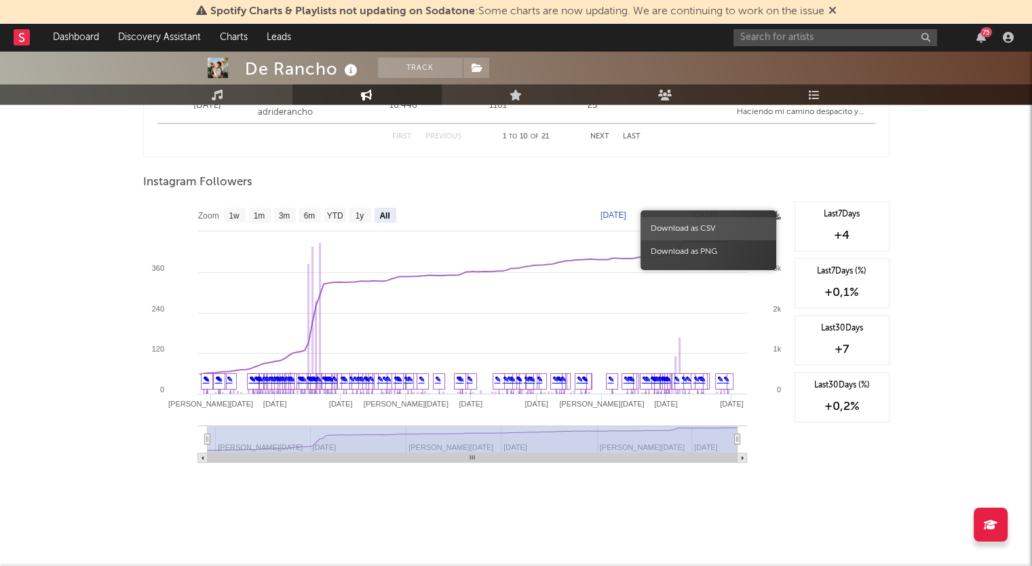
click at [741, 229] on span "Download as CSV" at bounding box center [709, 228] width 136 height 23
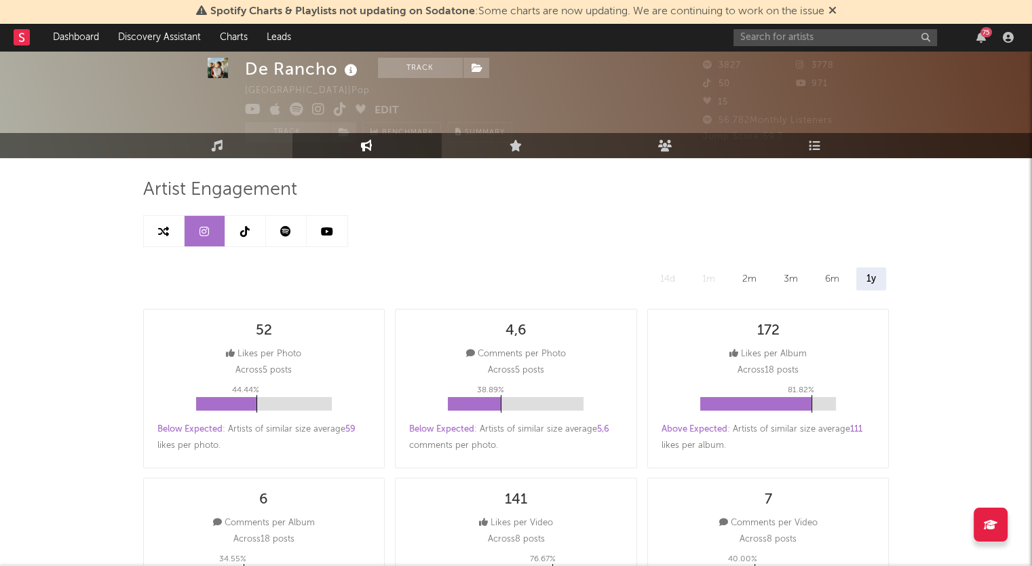
scroll to position [0, 0]
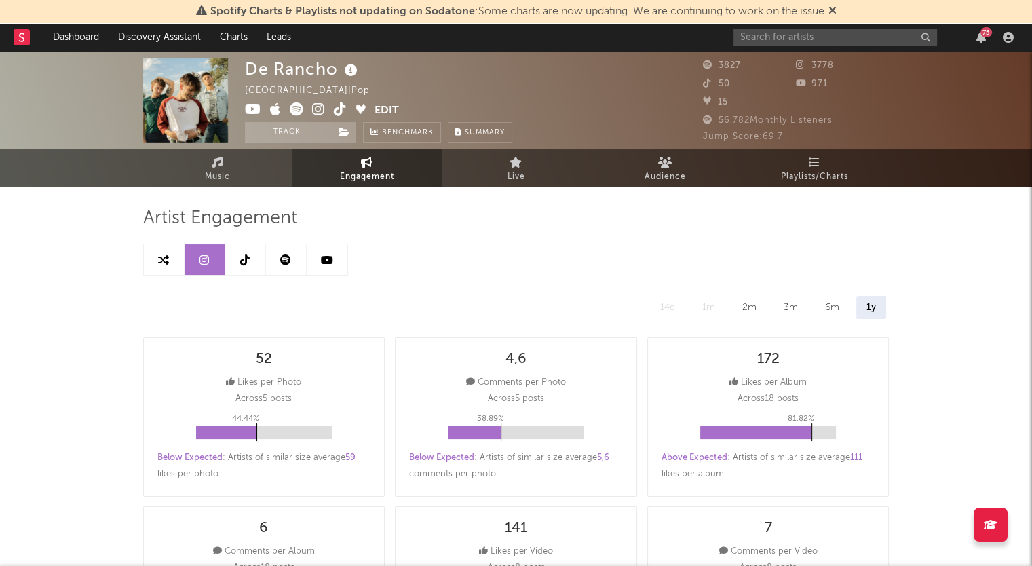
click at [254, 263] on link at bounding box center [245, 259] width 41 height 31
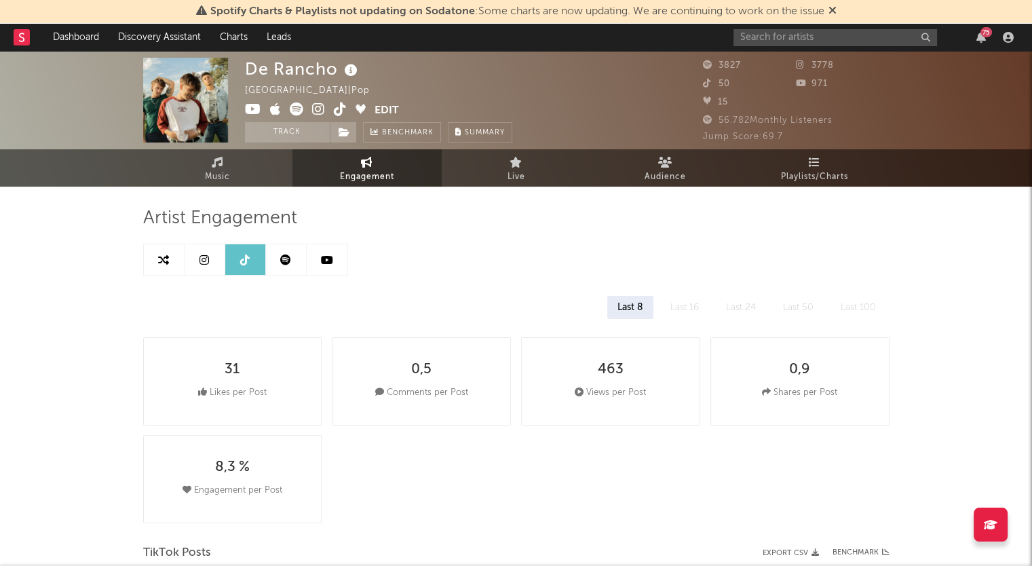
select select "6m"
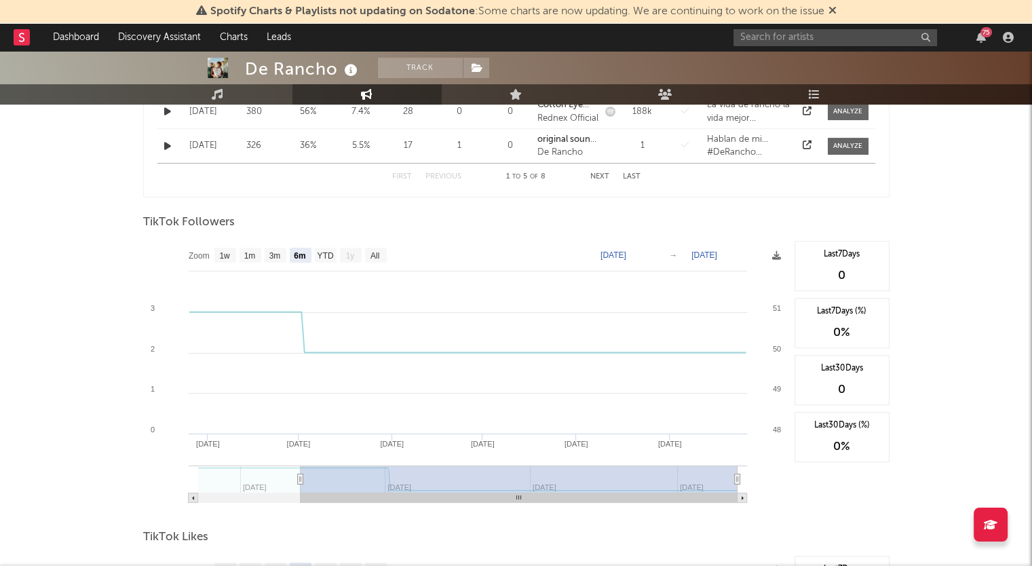
scroll to position [679, 0]
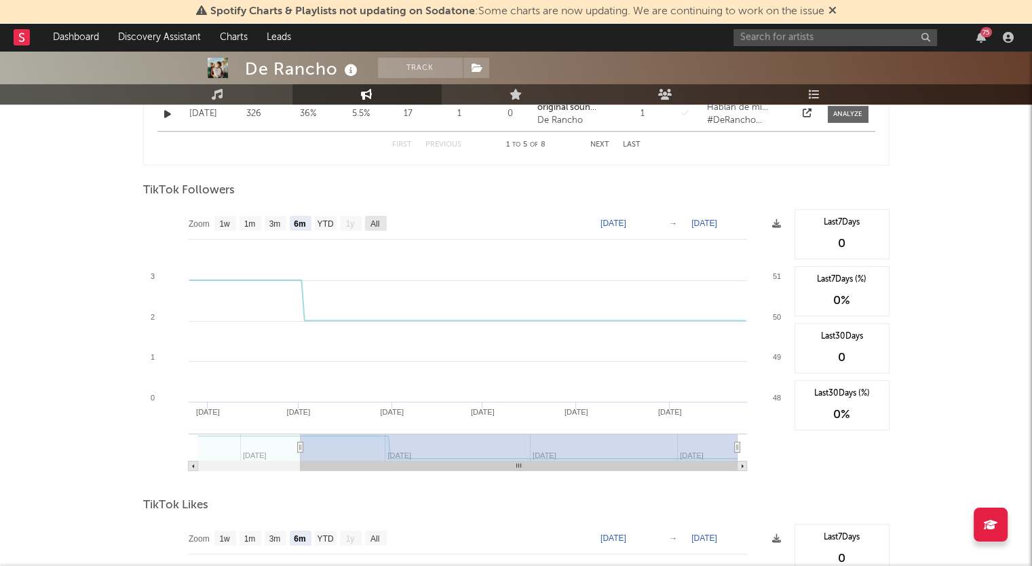
click at [377, 219] on text "All" at bounding box center [374, 224] width 9 height 10
select select "All"
type input "[DATE]"
click at [772, 223] on icon at bounding box center [776, 223] width 9 height 9
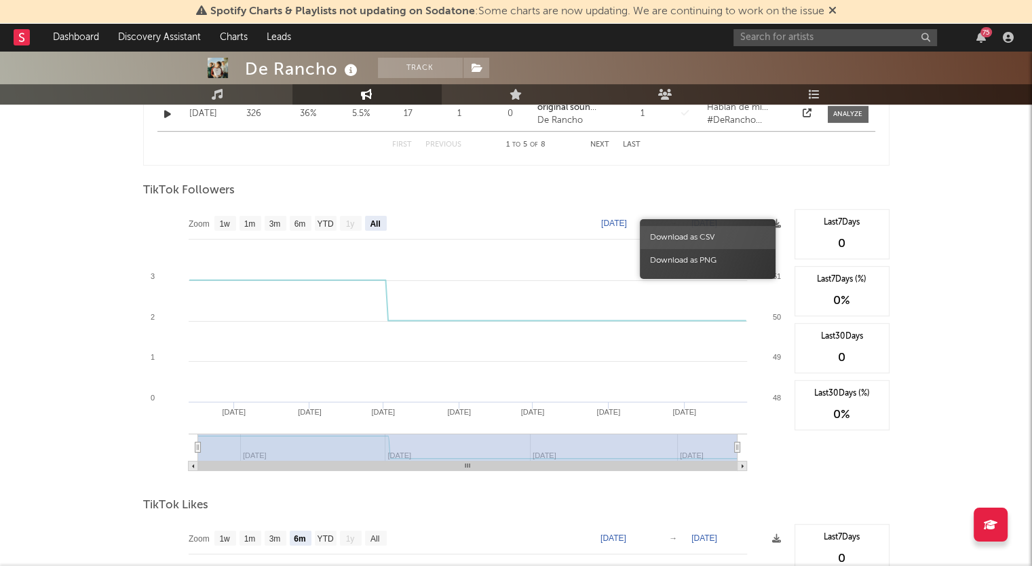
click at [708, 237] on span "Download as CSV" at bounding box center [708, 237] width 136 height 23
